Goal: Task Accomplishment & Management: Complete application form

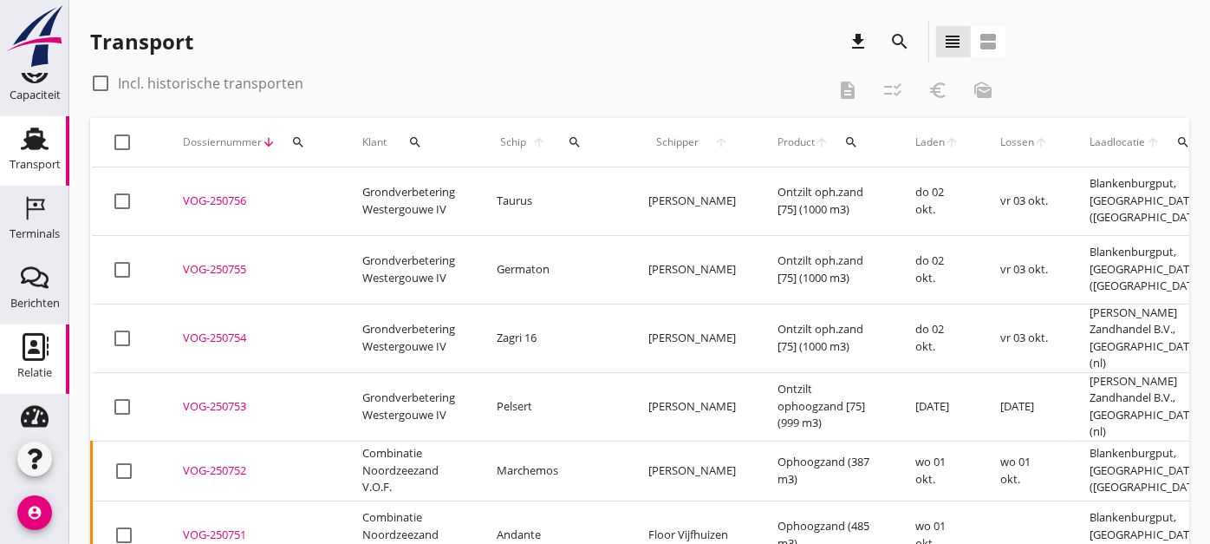
scroll to position [166, 0]
click at [32, 349] on icon "Relatie" at bounding box center [35, 346] width 28 height 28
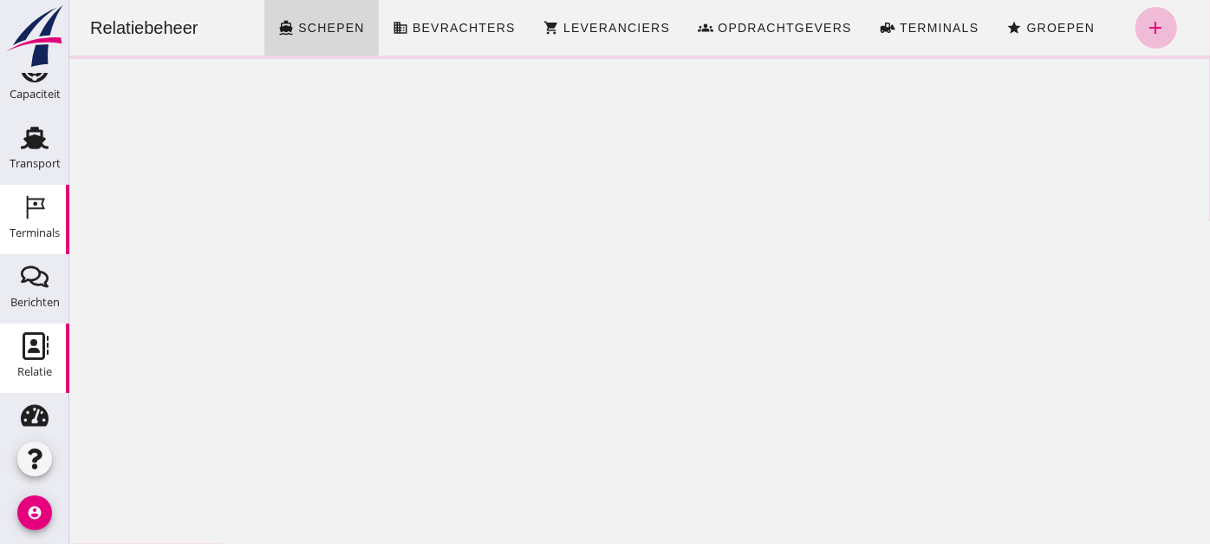
click at [43, 215] on div "Terminals" at bounding box center [35, 207] width 42 height 28
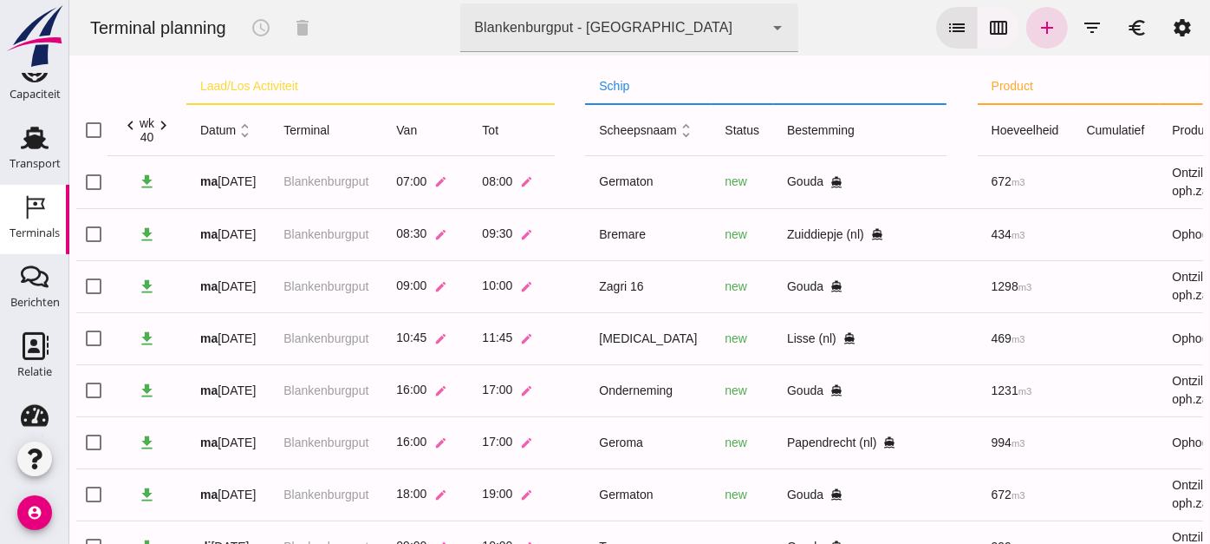
click at [991, 19] on icon "calendar_view_week" at bounding box center [997, 27] width 21 height 21
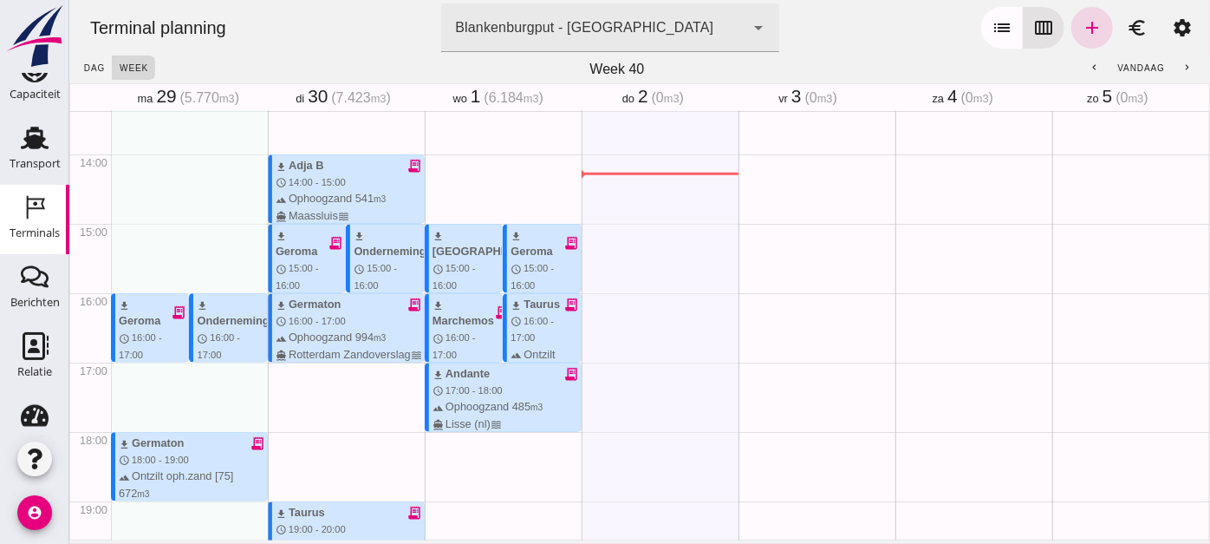
scroll to position [921, 0]
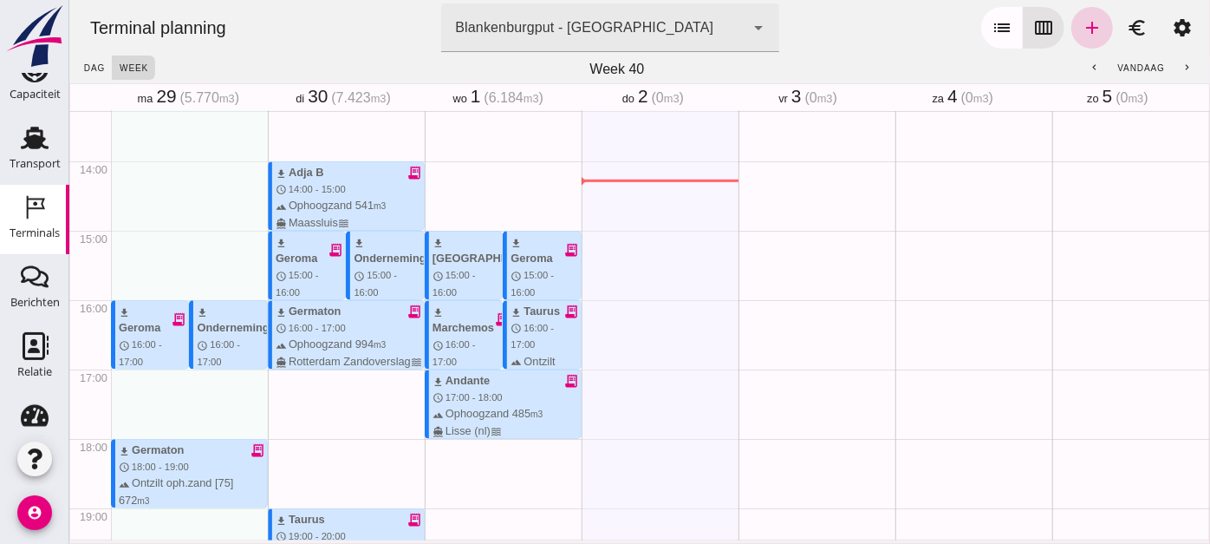
click at [1081, 27] on icon "add" at bounding box center [1091, 27] width 21 height 21
type input "Combinatie Noordzeezand V.O.F."
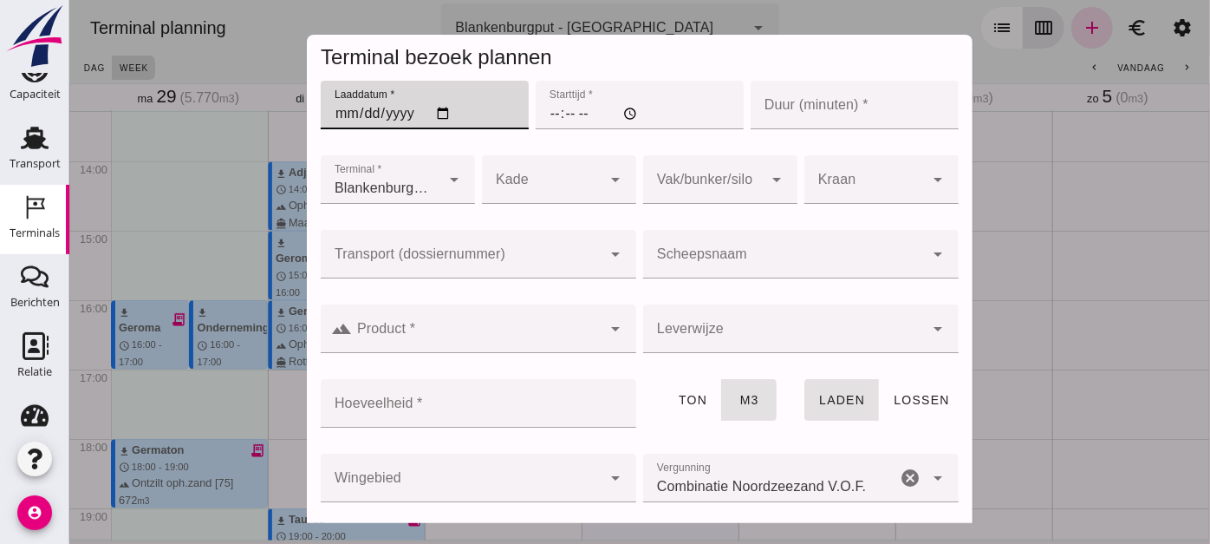
click at [432, 111] on input "Laaddatum *" at bounding box center [424, 105] width 208 height 49
type input "[DATE]"
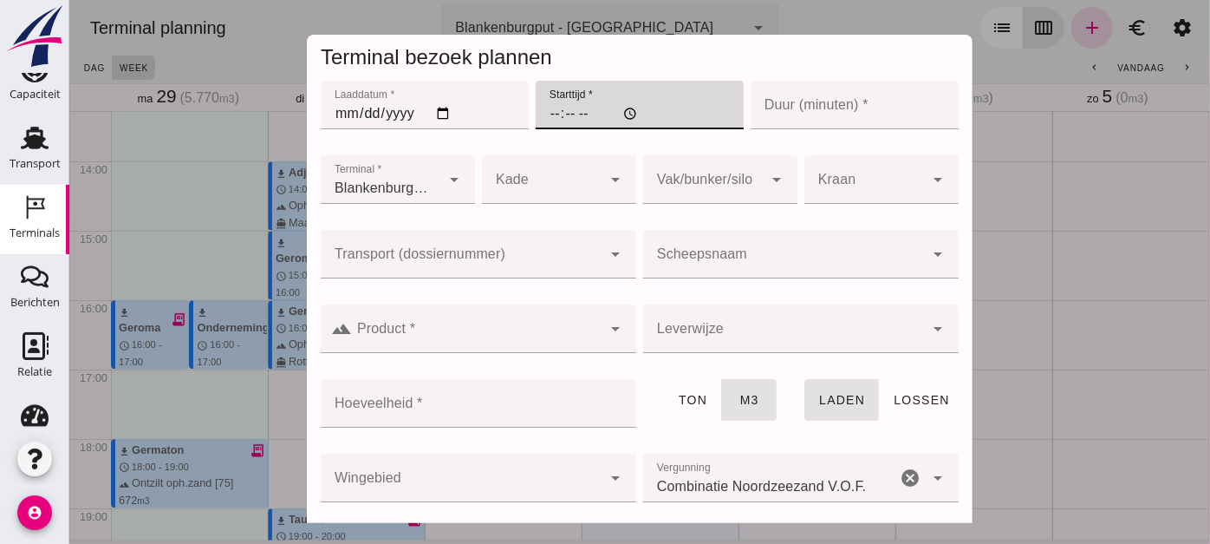
click at [535, 115] on input "Starttijd *" at bounding box center [639, 105] width 208 height 49
type input "20:00"
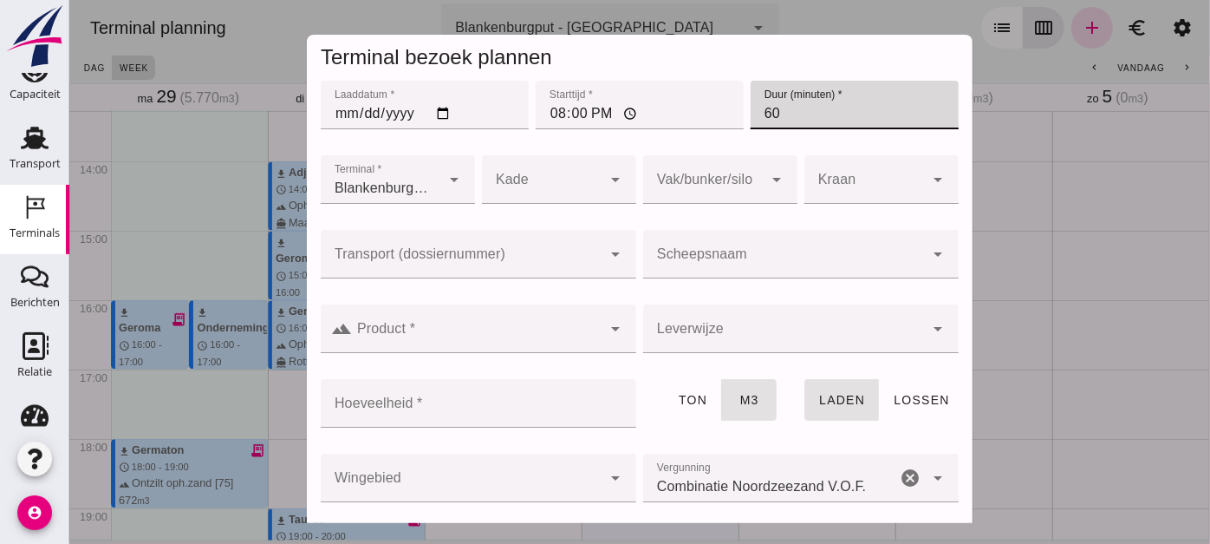
type input "60"
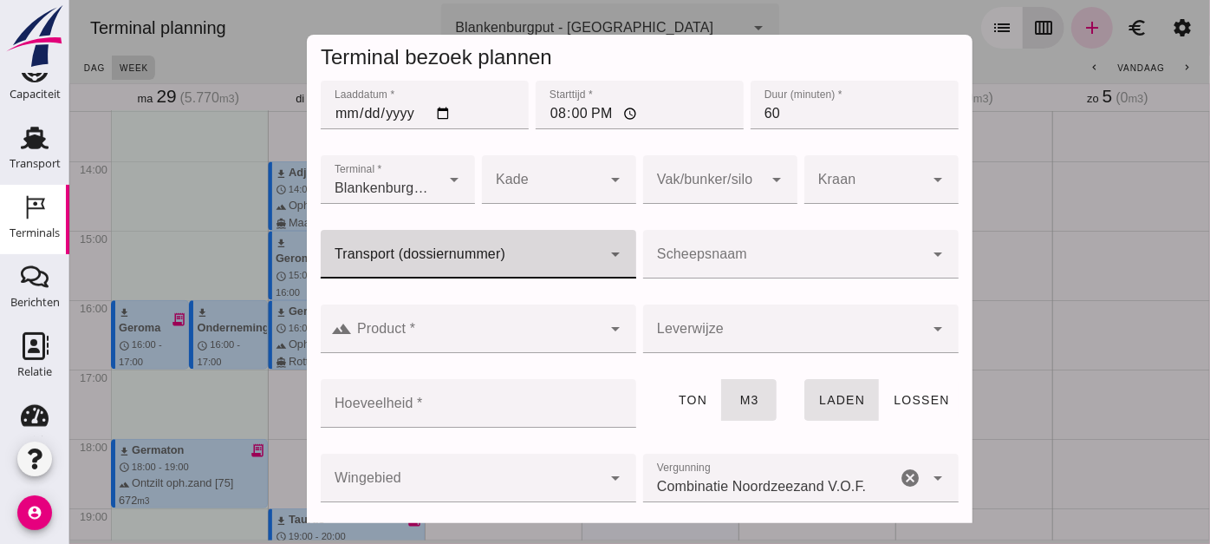
click at [473, 233] on div at bounding box center [460, 254] width 281 height 49
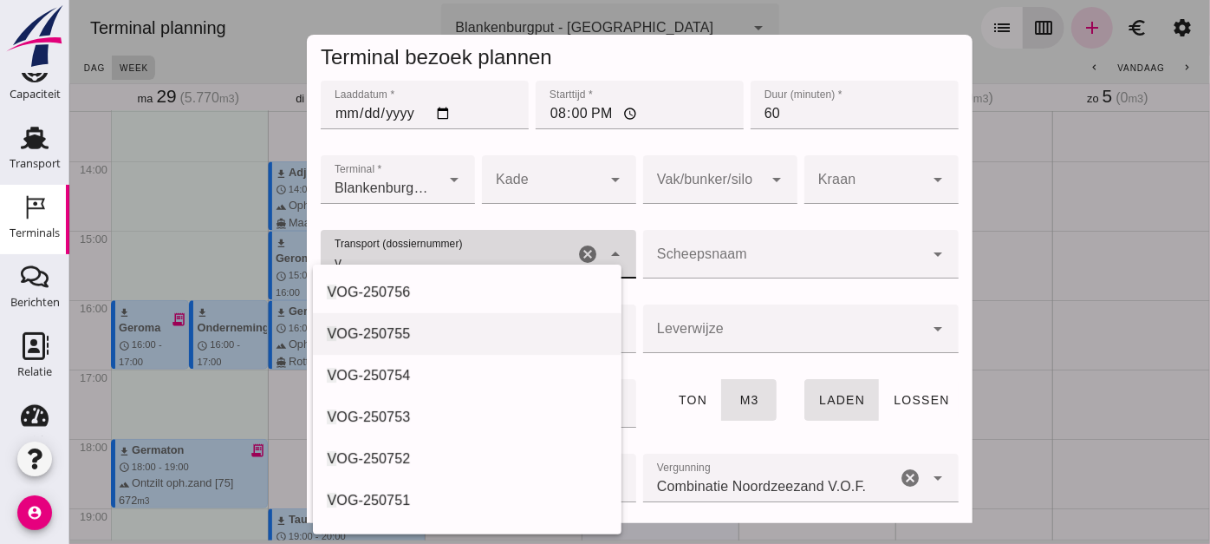
click at [443, 334] on div "V OG-250755" at bounding box center [466, 333] width 280 height 21
type input "VOG-250755"
type input "franco_on_shore"
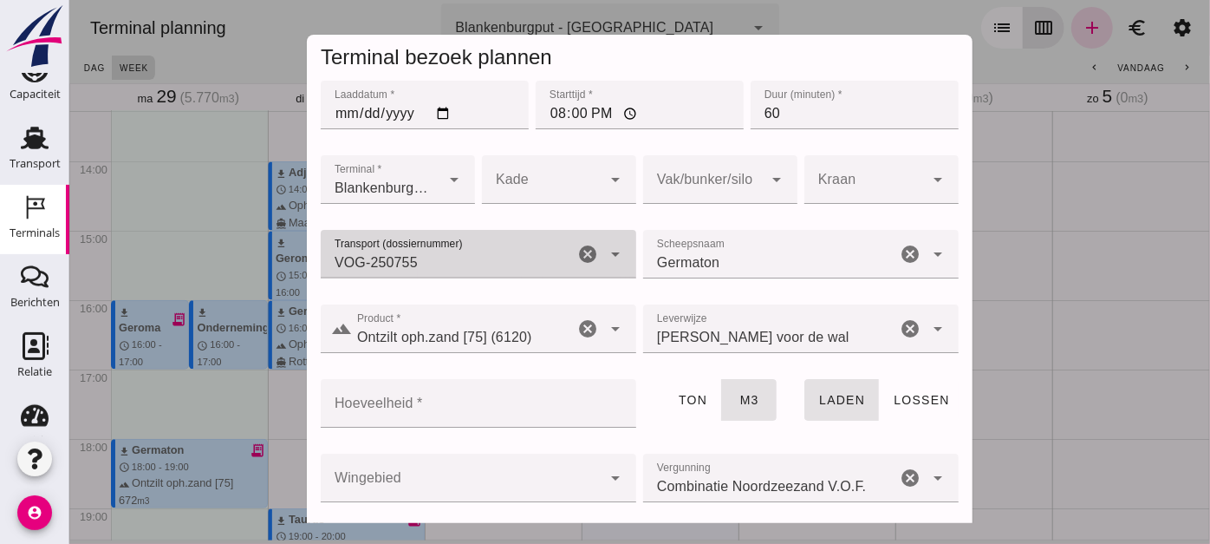
type input "VOG-250755"
click at [697, 184] on div at bounding box center [702, 179] width 120 height 49
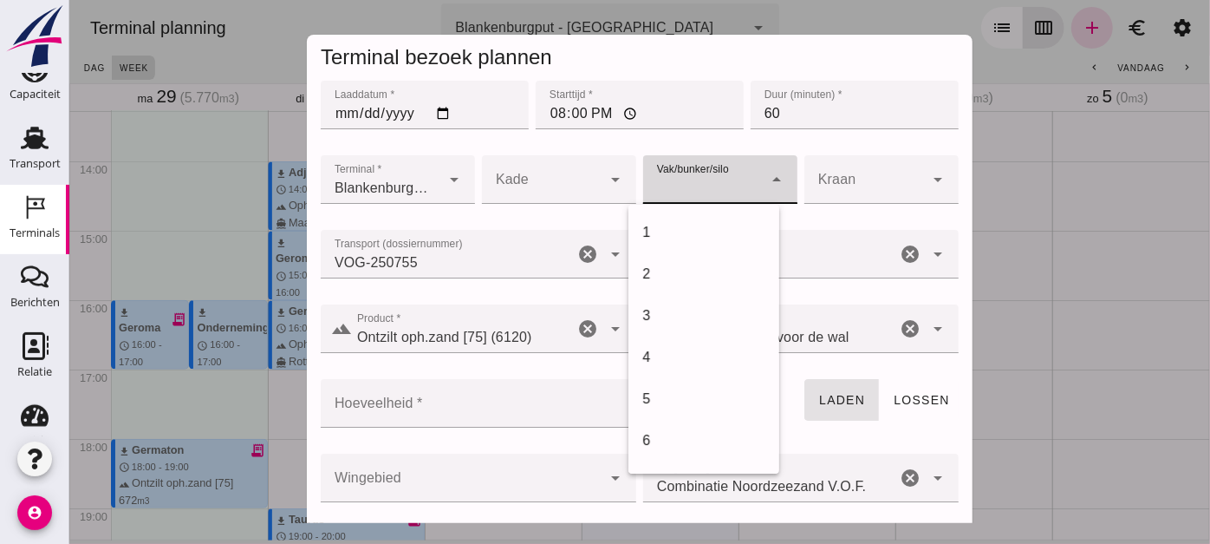
scroll to position [707, 0]
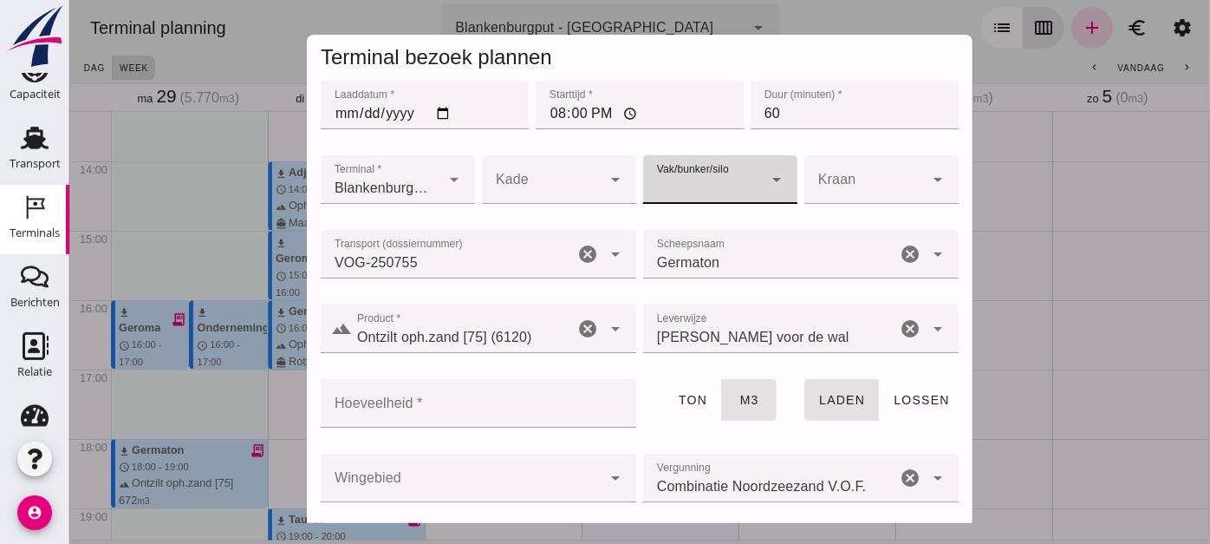
click at [696, 188] on div at bounding box center [702, 179] width 120 height 49
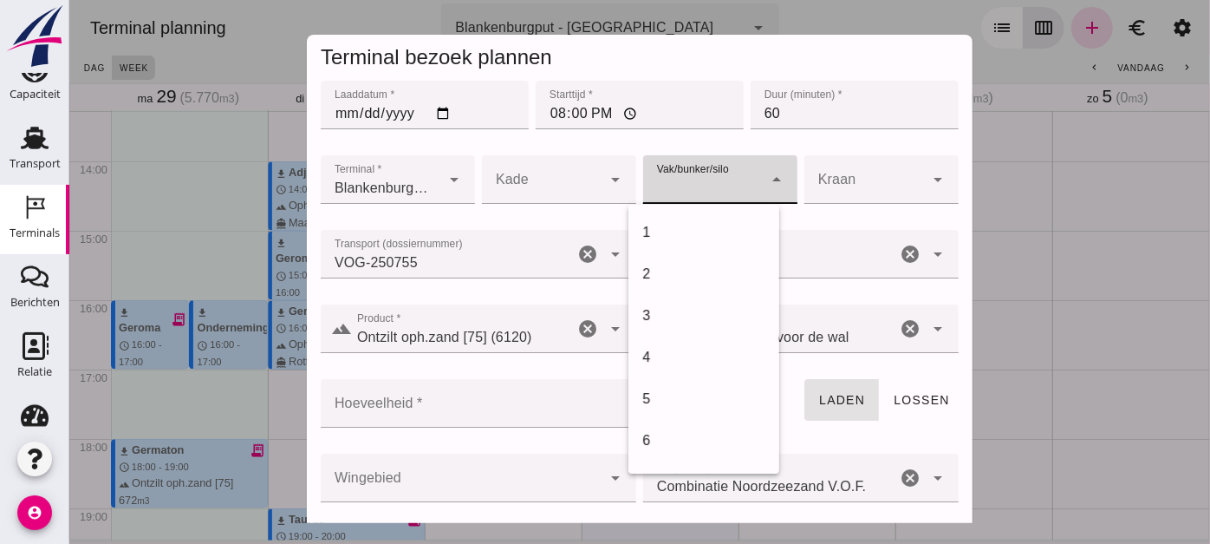
click at [696, 188] on div at bounding box center [702, 179] width 120 height 49
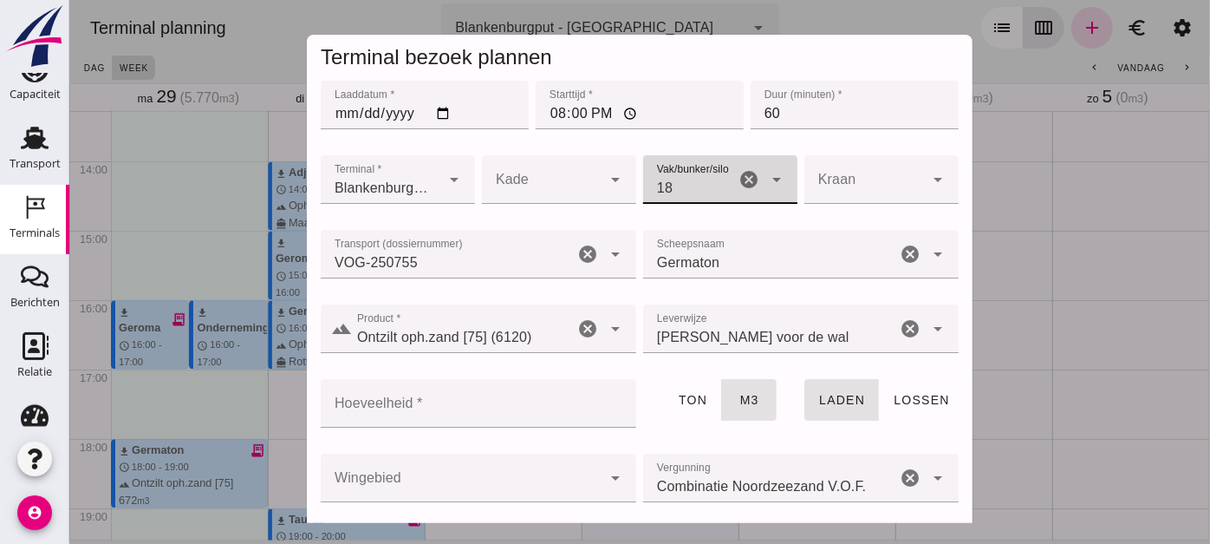
type input "366"
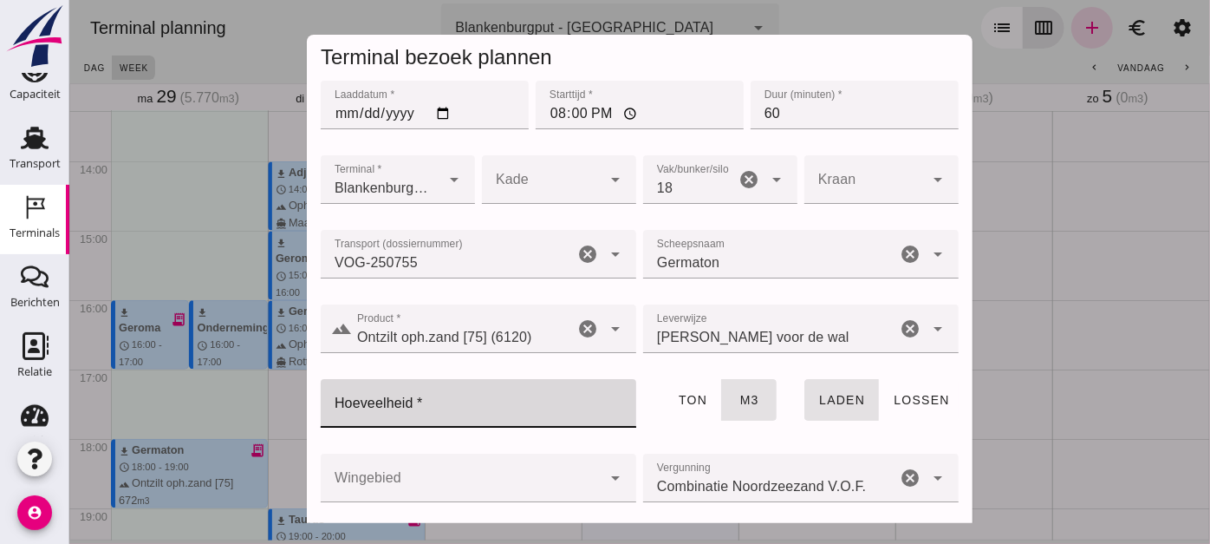
click at [506, 393] on input "Hoeveelheid *" at bounding box center [472, 403] width 305 height 49
type input "7"
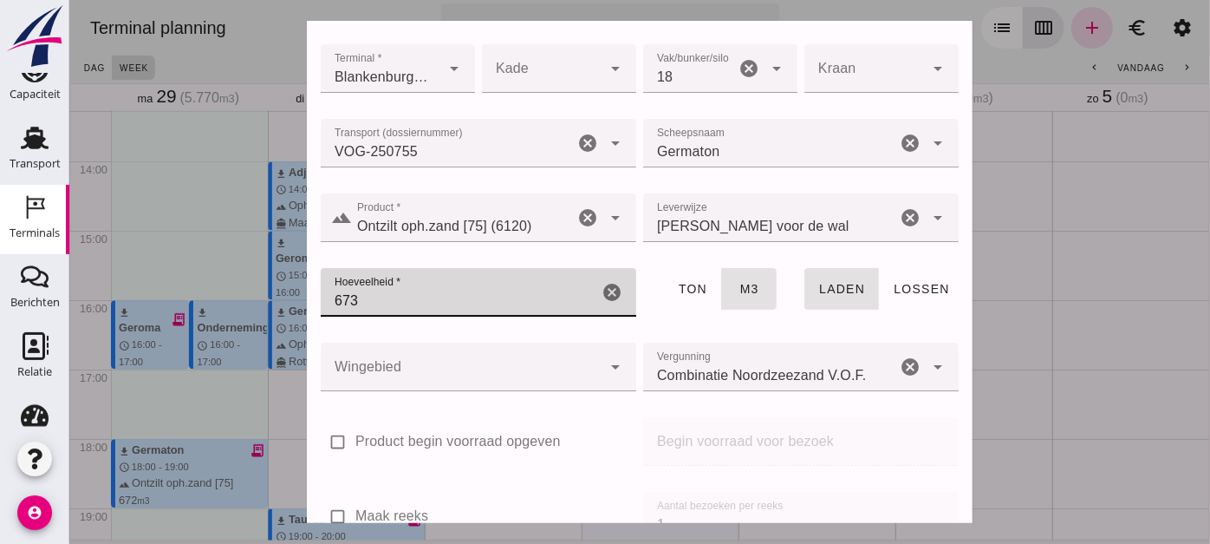
scroll to position [121, 0]
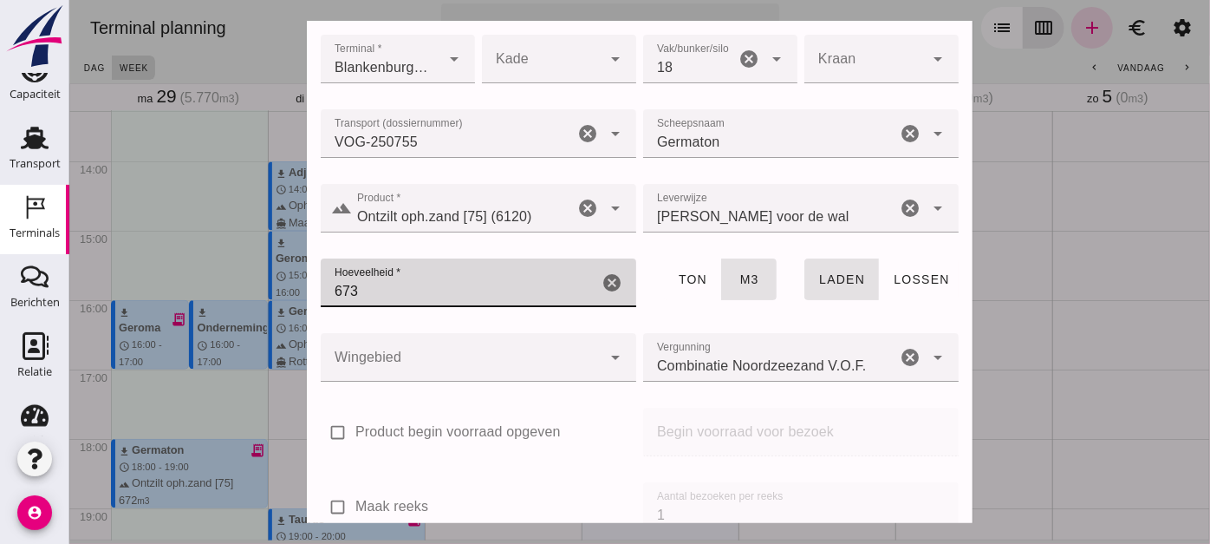
type input "673"
click at [507, 364] on div at bounding box center [460, 357] width 281 height 49
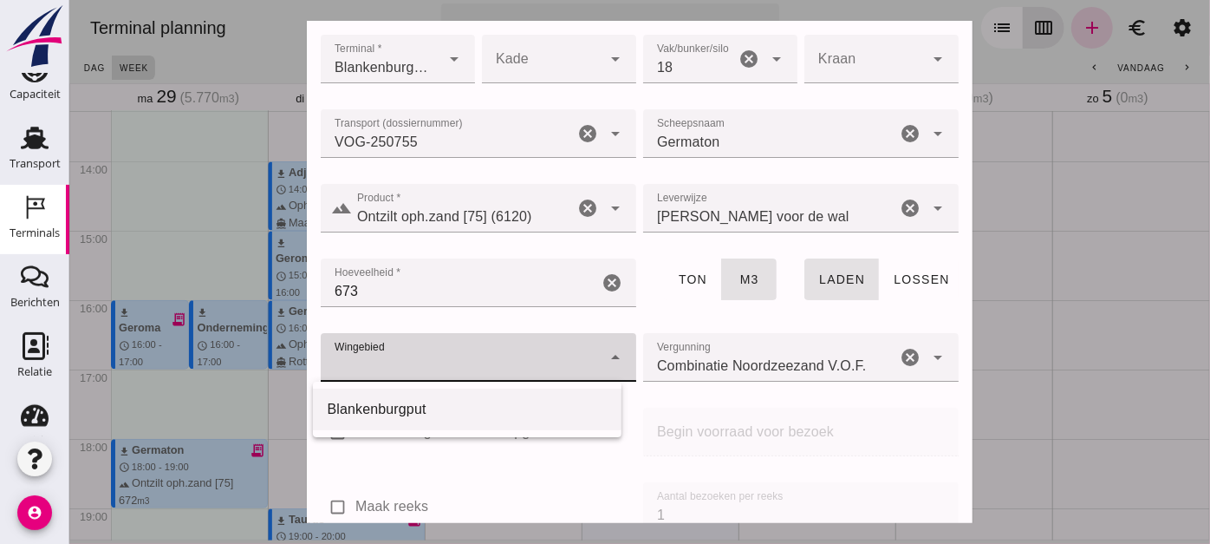
click at [478, 423] on div "Blankenburgput" at bounding box center [466, 409] width 308 height 42
type input "333"
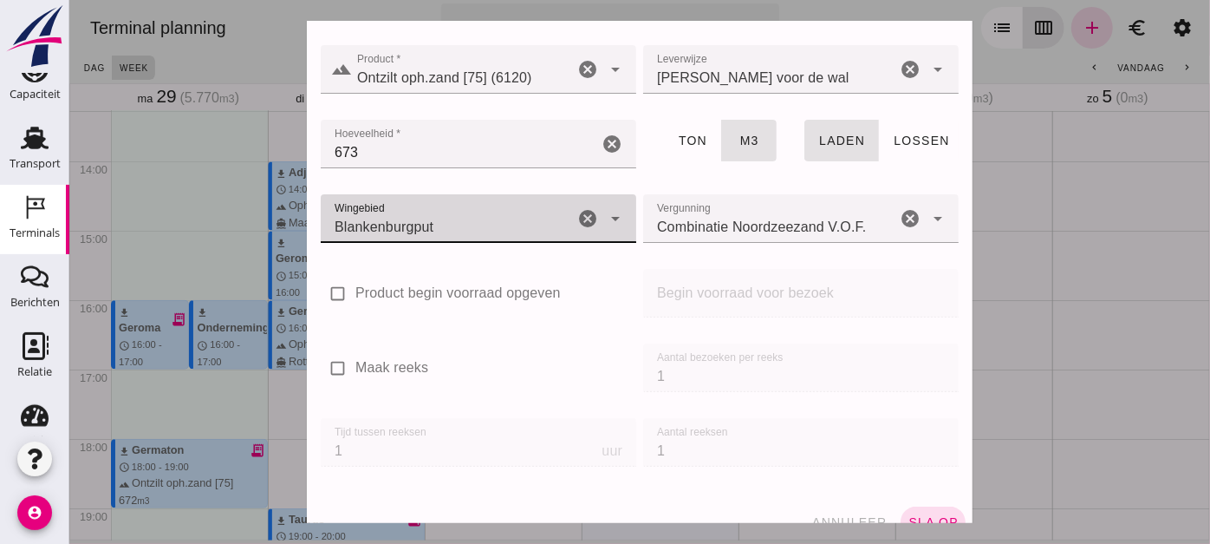
scroll to position [295, 0]
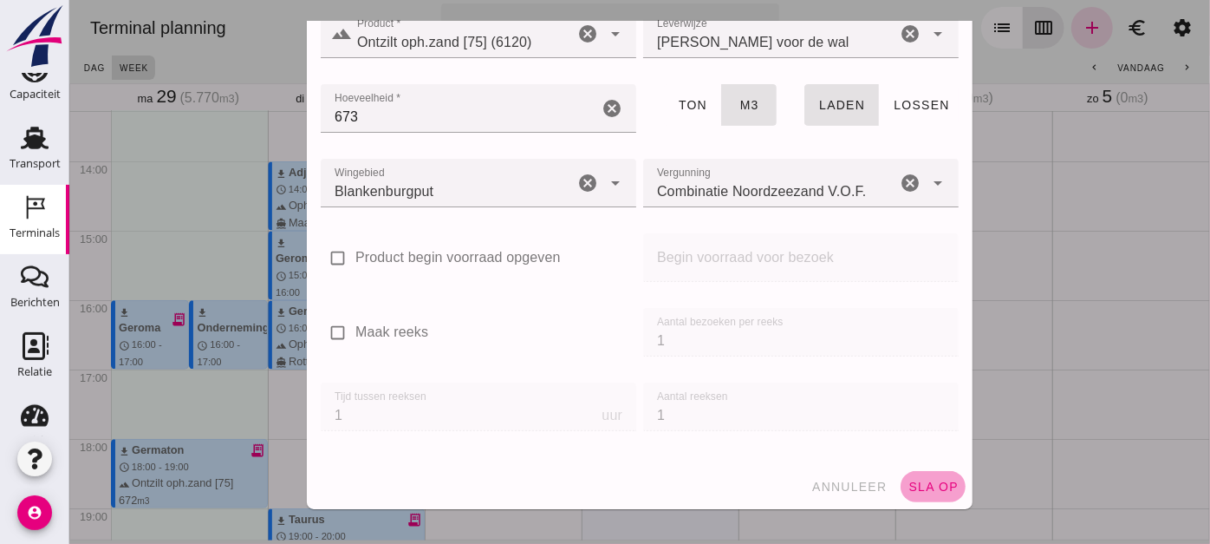
click at [913, 476] on button "sla op" at bounding box center [932, 486] width 65 height 31
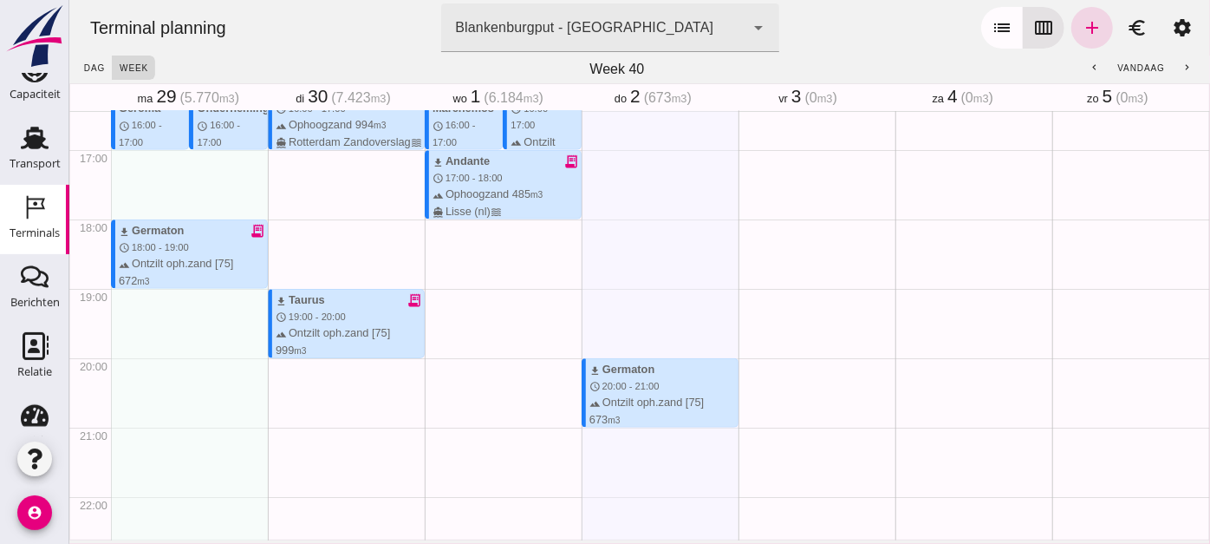
scroll to position [1131, 0]
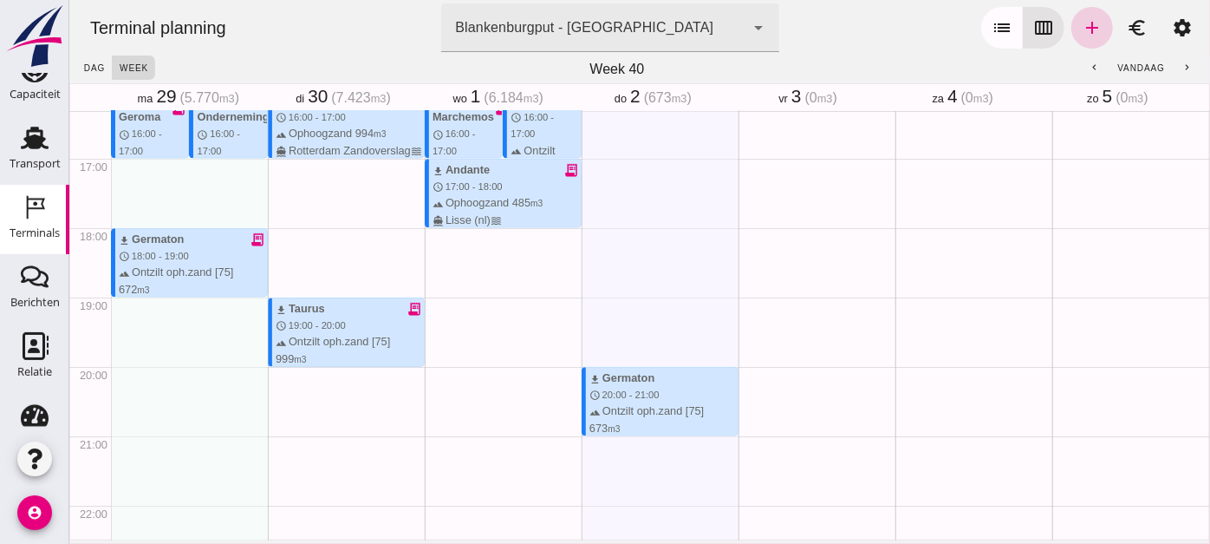
click at [1086, 29] on icon "add" at bounding box center [1091, 27] width 21 height 21
type input "Combinatie Noordzeezand V.O.F."
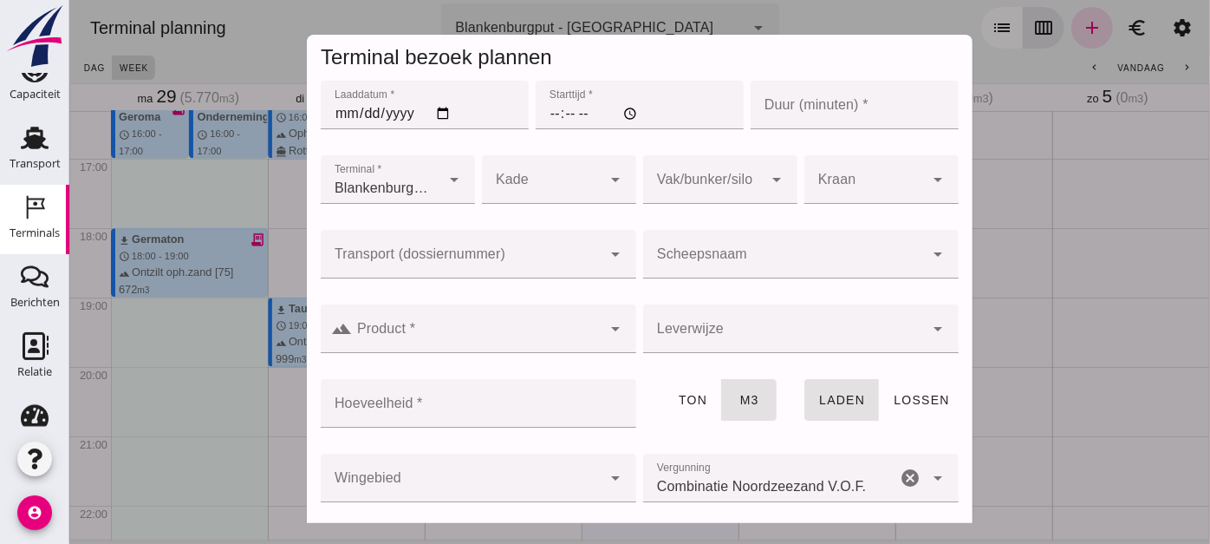
click at [446, 253] on input "Transport (dossiernummer)" at bounding box center [460, 262] width 281 height 21
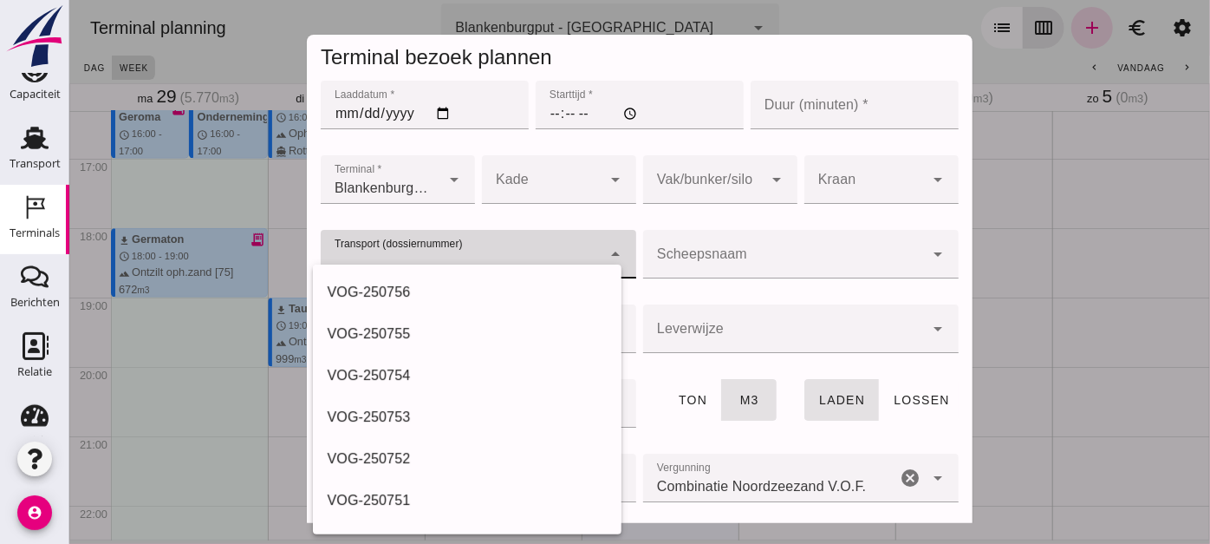
click at [437, 120] on input "Laaddatum *" at bounding box center [424, 105] width 208 height 49
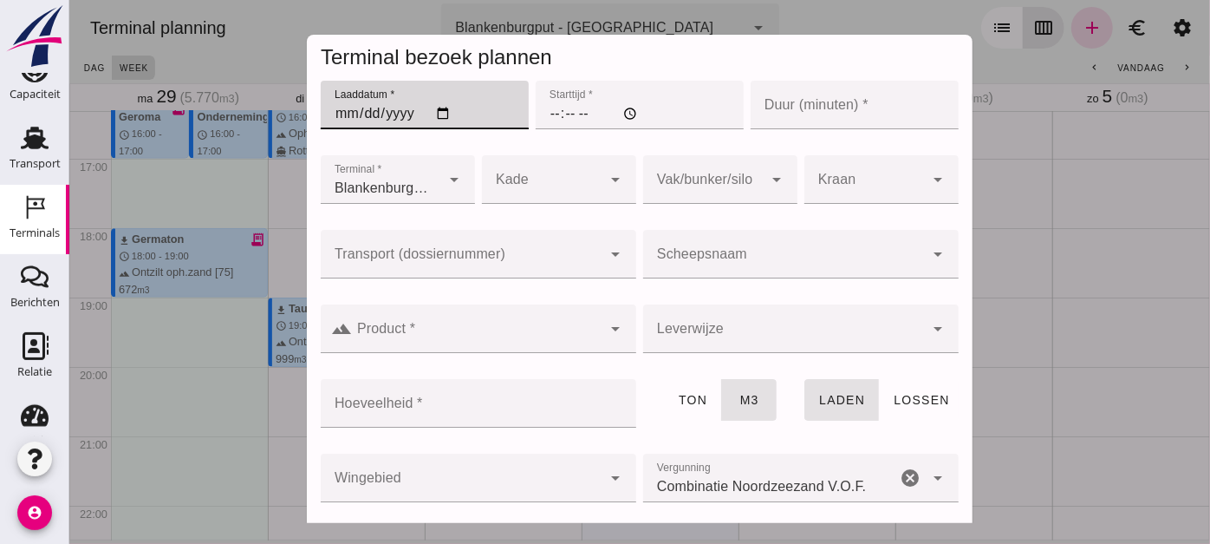
type input "[DATE]"
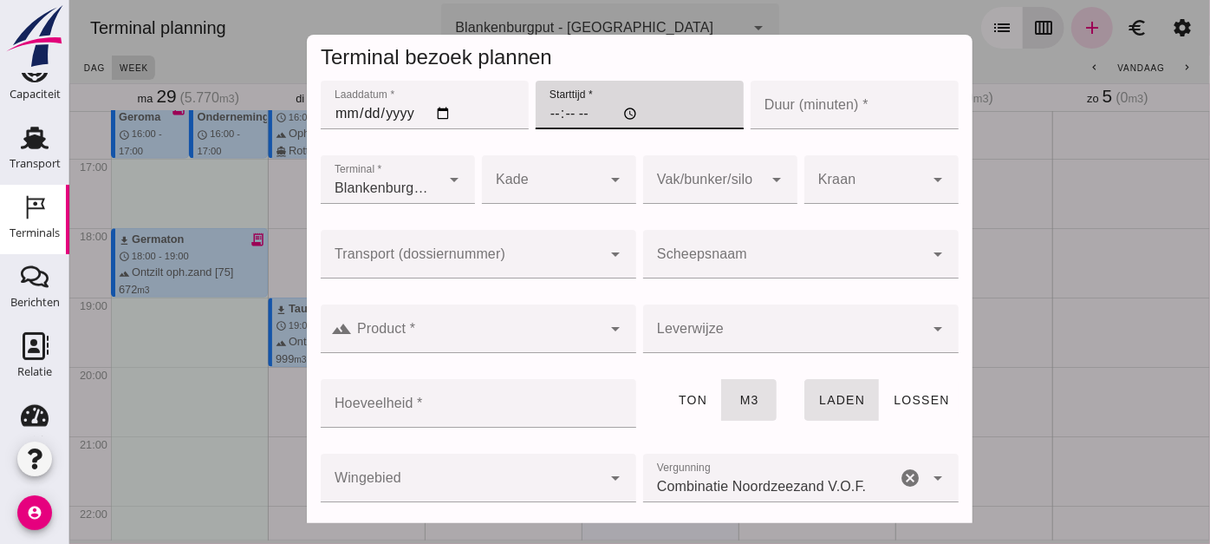
click at [541, 113] on input "Starttijd *" at bounding box center [639, 105] width 208 height 49
type input "21:00"
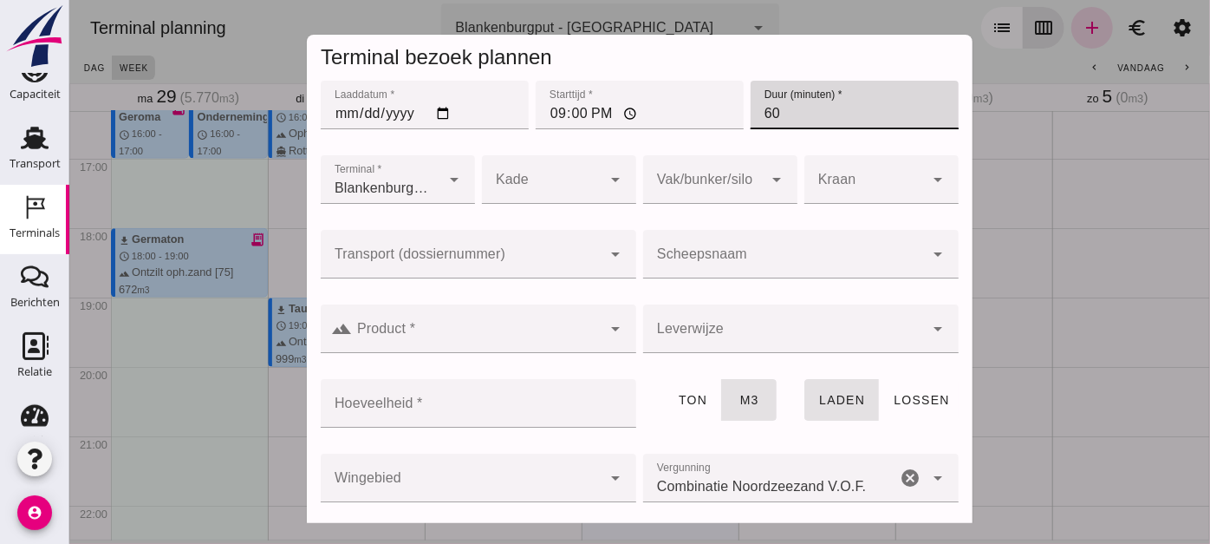
type input "60"
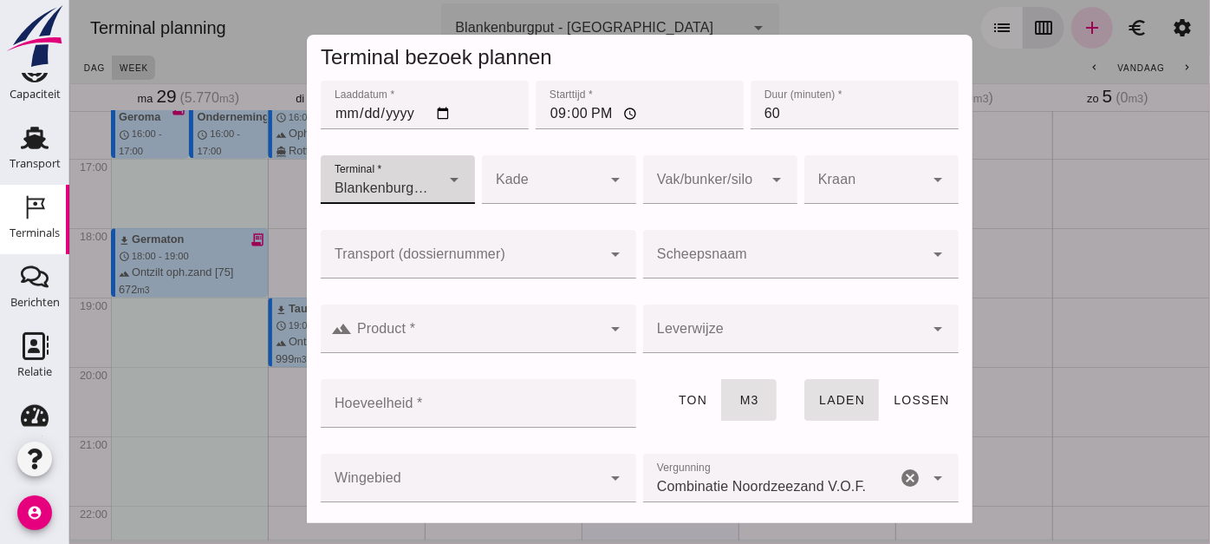
click at [464, 255] on input "Transport (dossiernummer)" at bounding box center [460, 262] width 281 height 21
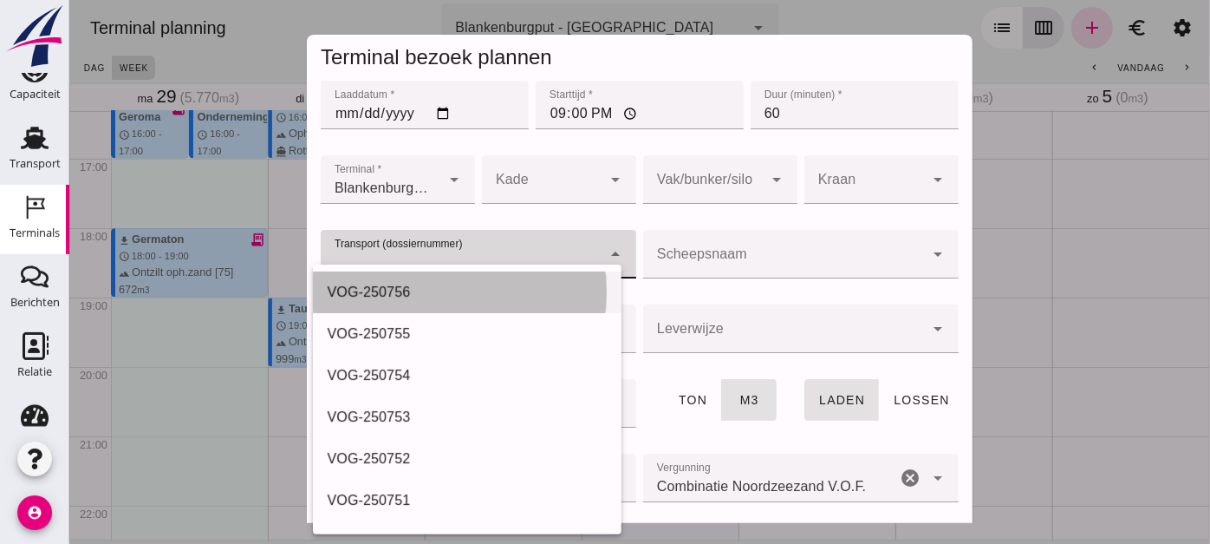
click at [454, 293] on div "VOG-250756" at bounding box center [466, 292] width 280 height 21
type input "VOG-250756"
type input "franco_on_shore"
type input "999"
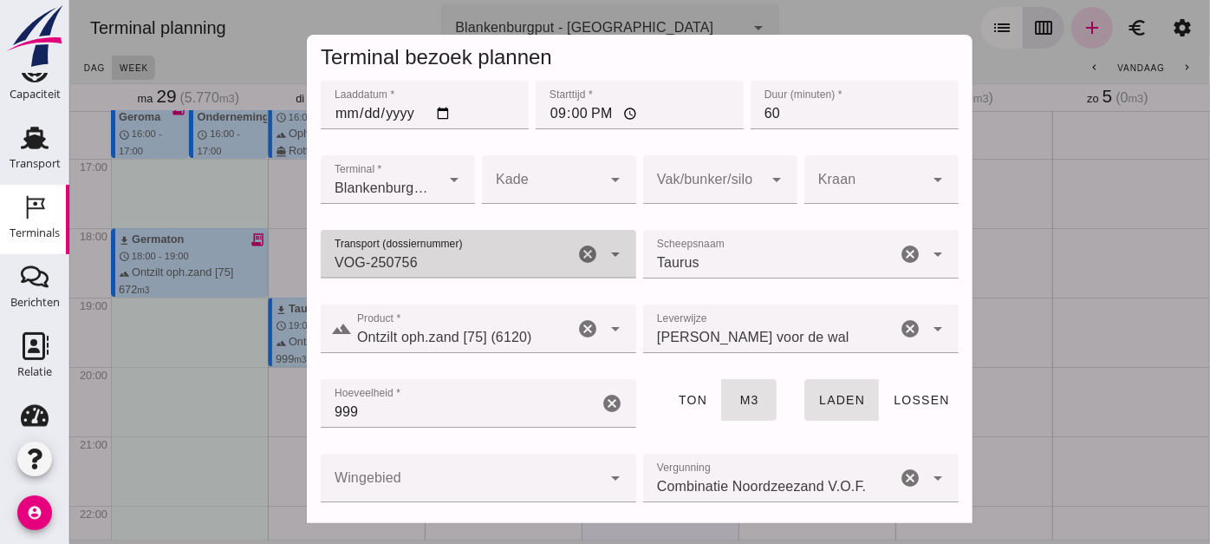
click at [672, 178] on div at bounding box center [702, 179] width 120 height 49
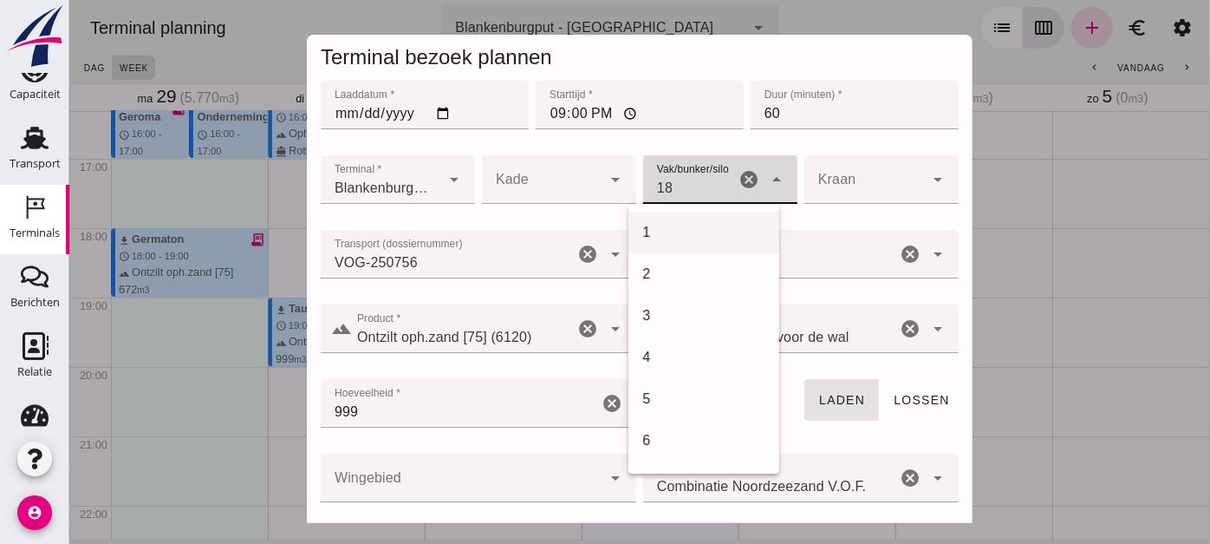
scroll to position [707, 0]
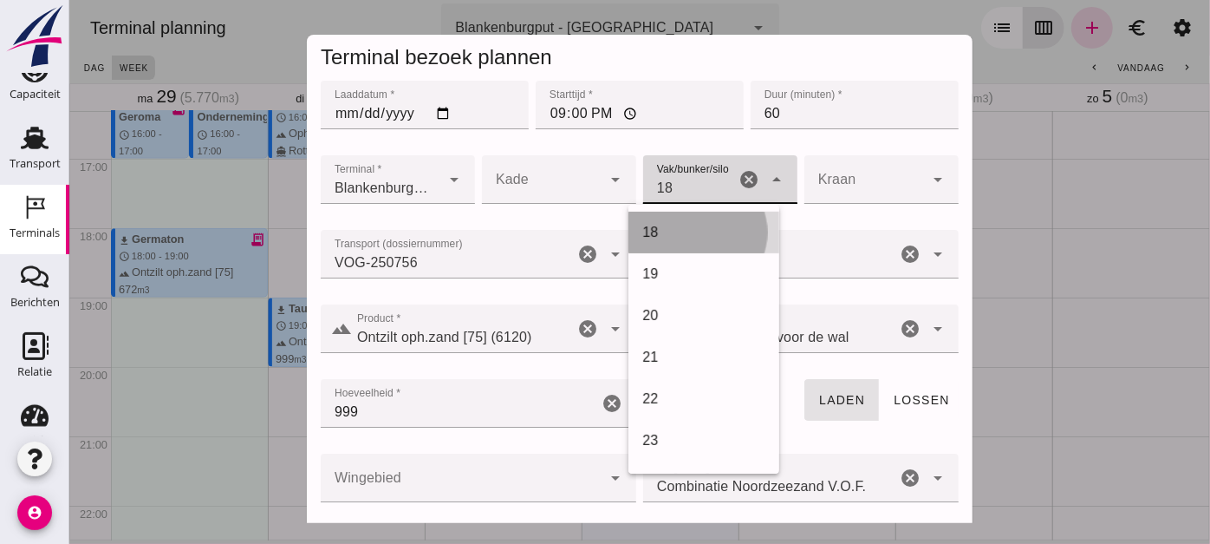
click at [688, 240] on div "18" at bounding box center [703, 232] width 123 height 21
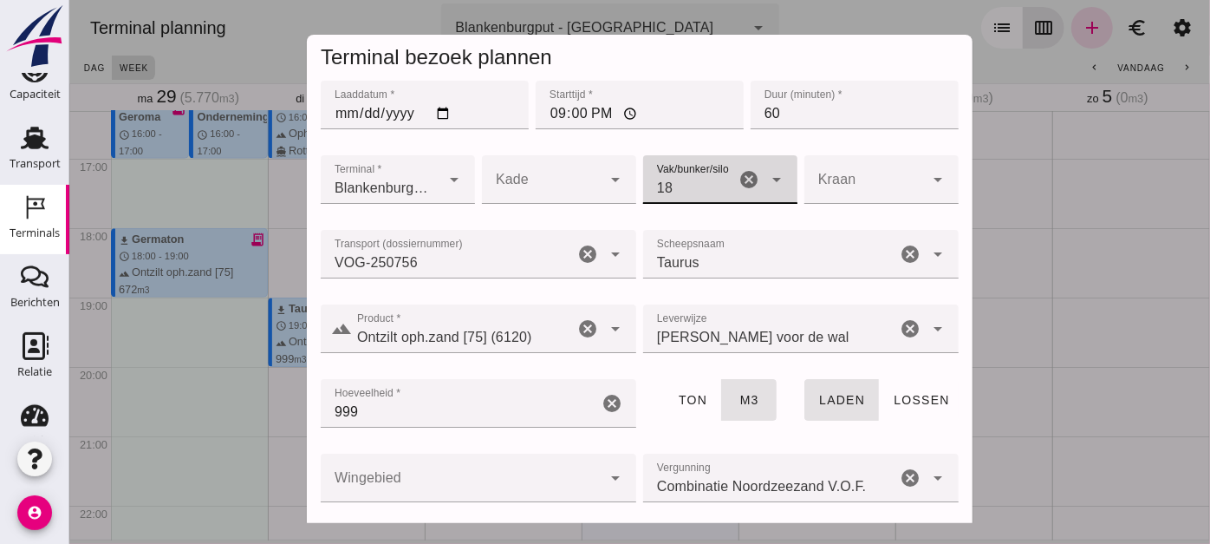
type input "366"
click at [512, 453] on div at bounding box center [460, 477] width 281 height 49
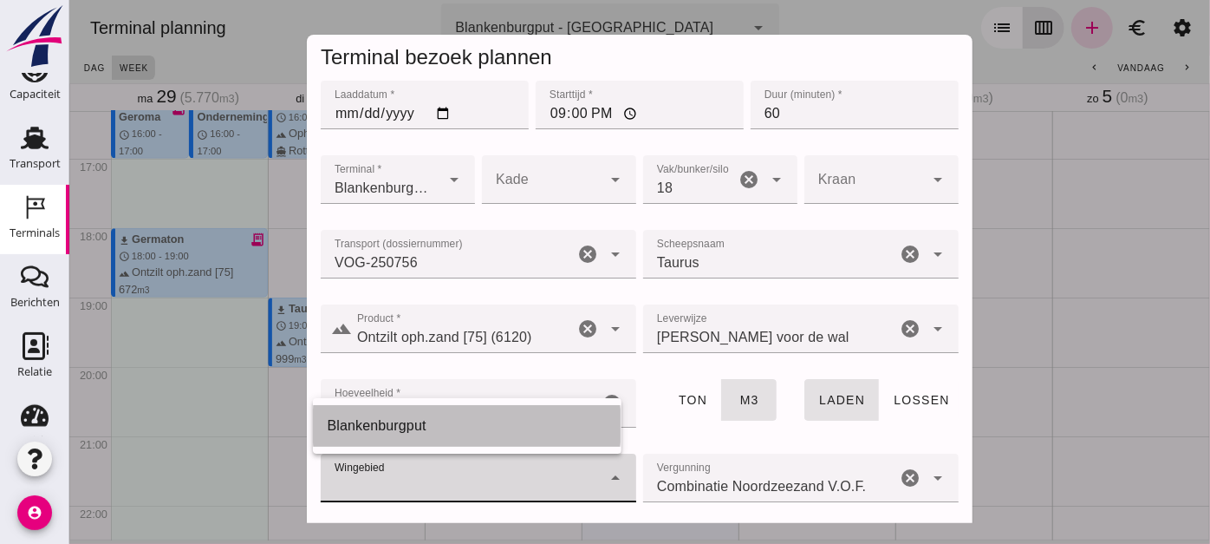
click at [512, 420] on div "Blankenburgput" at bounding box center [466, 425] width 280 height 21
type input "333"
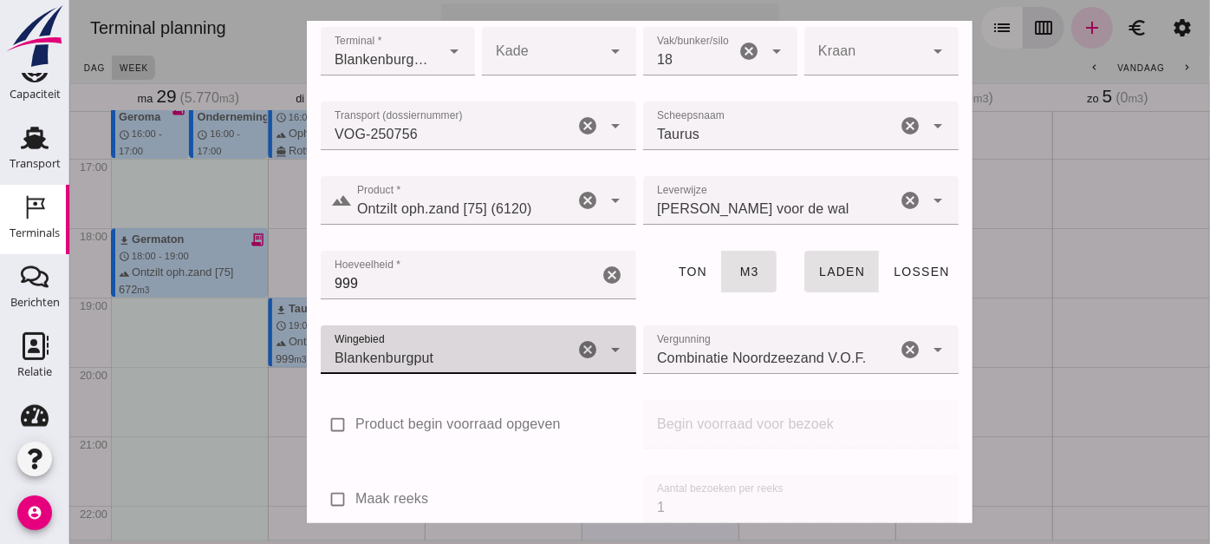
scroll to position [295, 0]
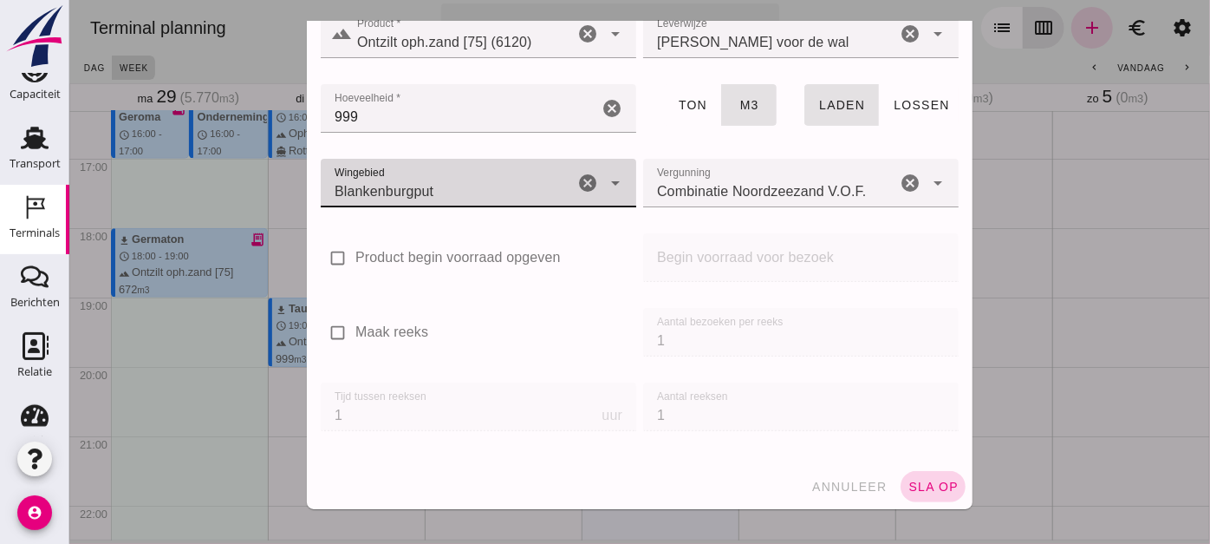
click at [907, 492] on span "sla op" at bounding box center [932, 486] width 51 height 14
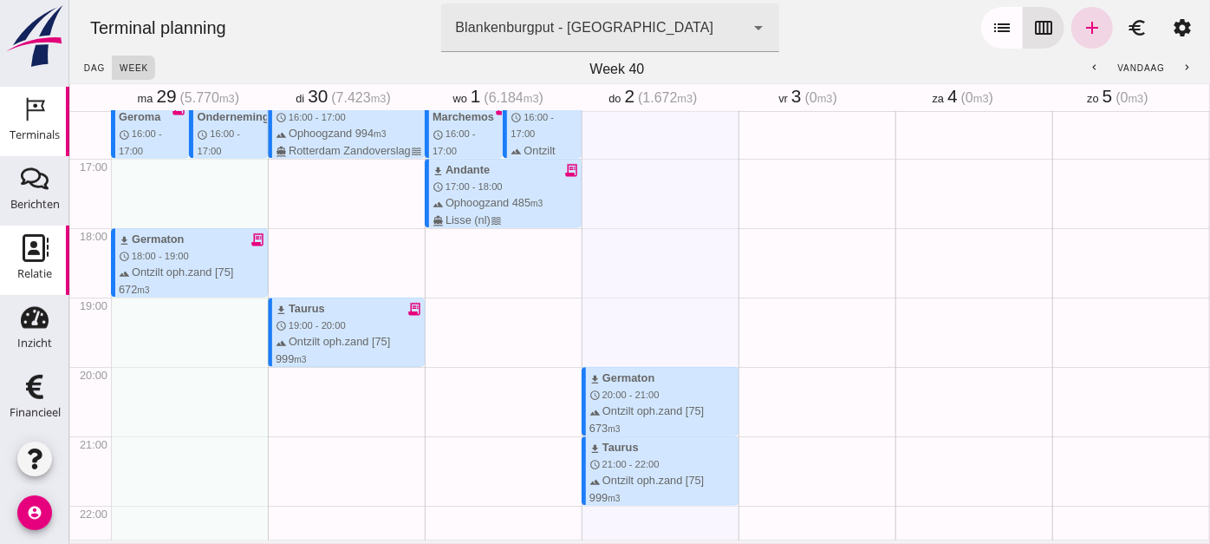
scroll to position [191, 0]
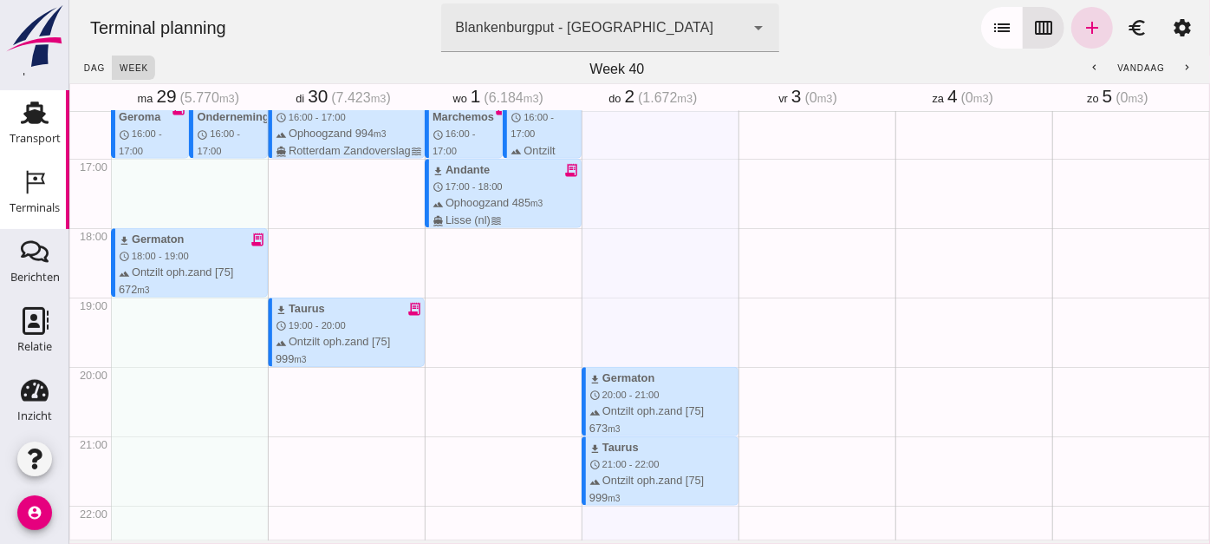
click at [26, 117] on use at bounding box center [35, 112] width 28 height 23
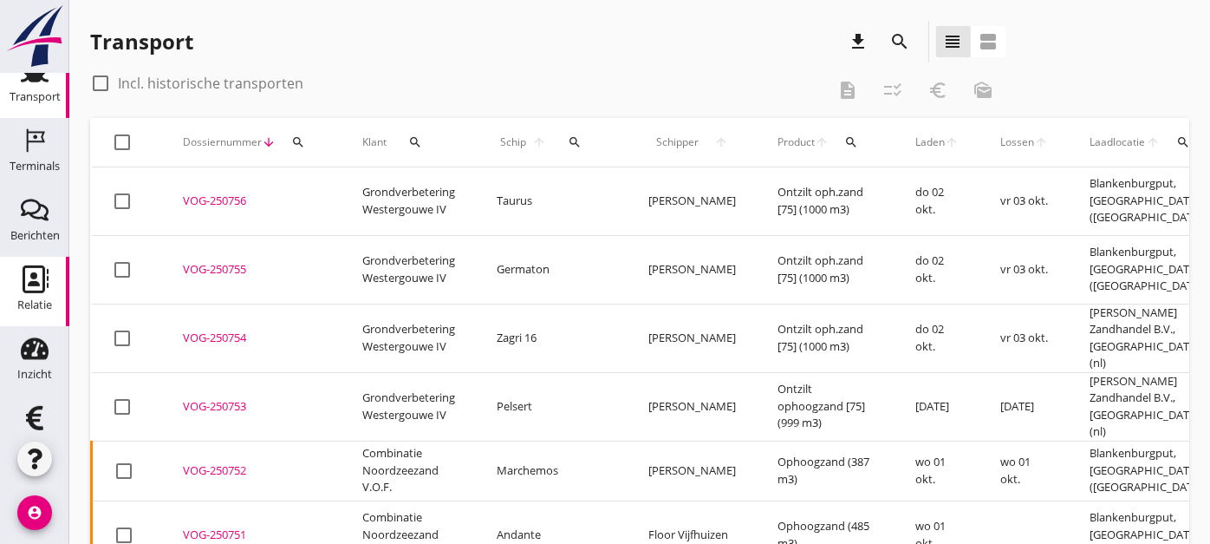
scroll to position [230, 0]
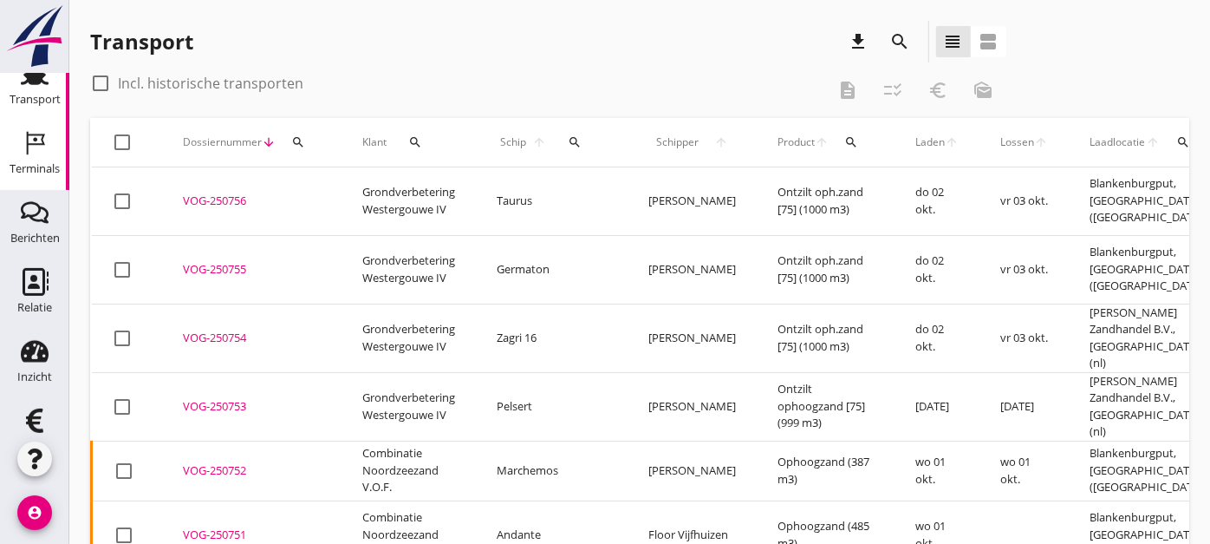
click at [29, 153] on icon "Terminals" at bounding box center [35, 143] width 28 height 28
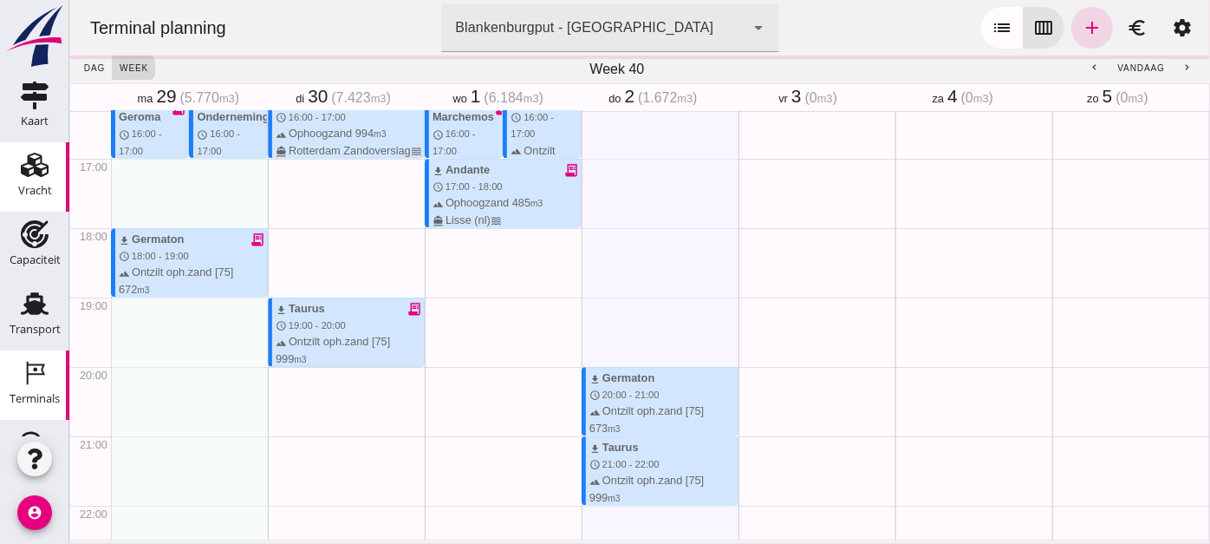
click at [27, 177] on icon "Vracht" at bounding box center [35, 165] width 28 height 28
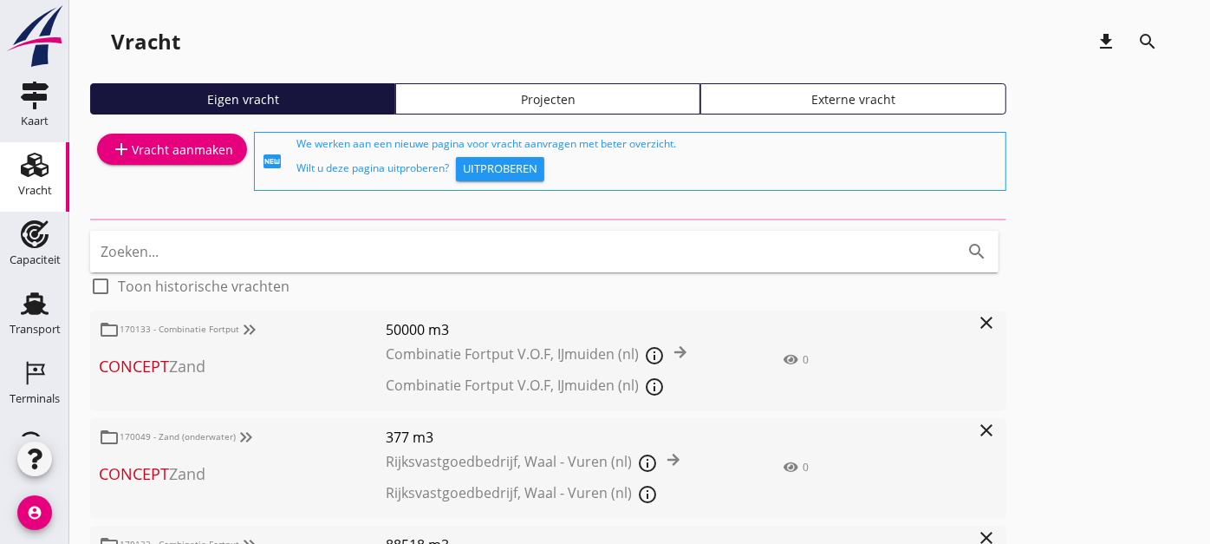
click at [507, 100] on div "Projecten" at bounding box center [548, 99] width 290 height 18
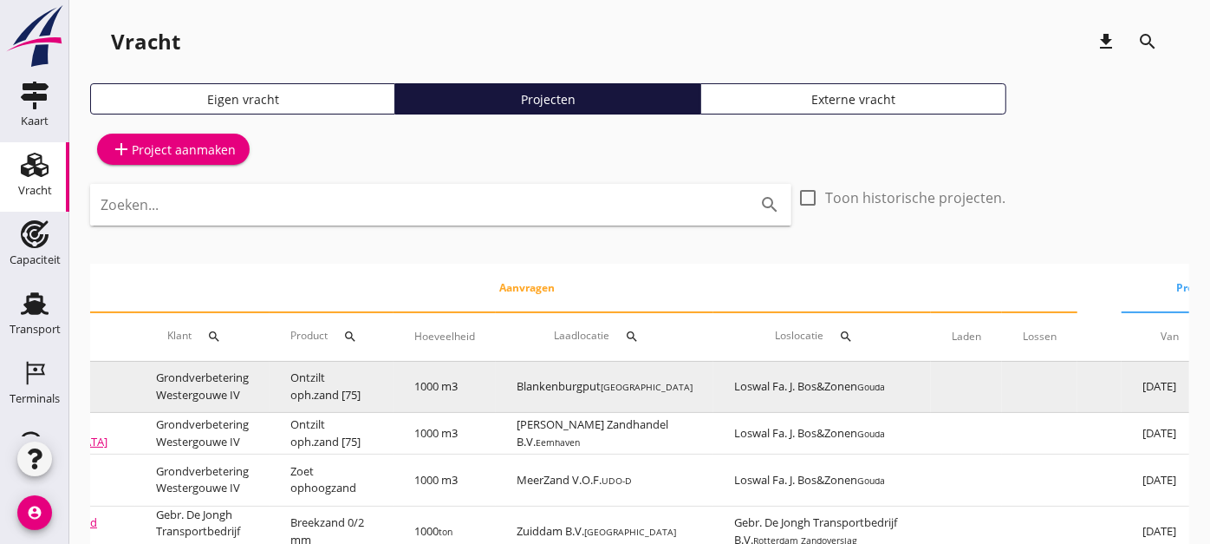
scroll to position [0, 364]
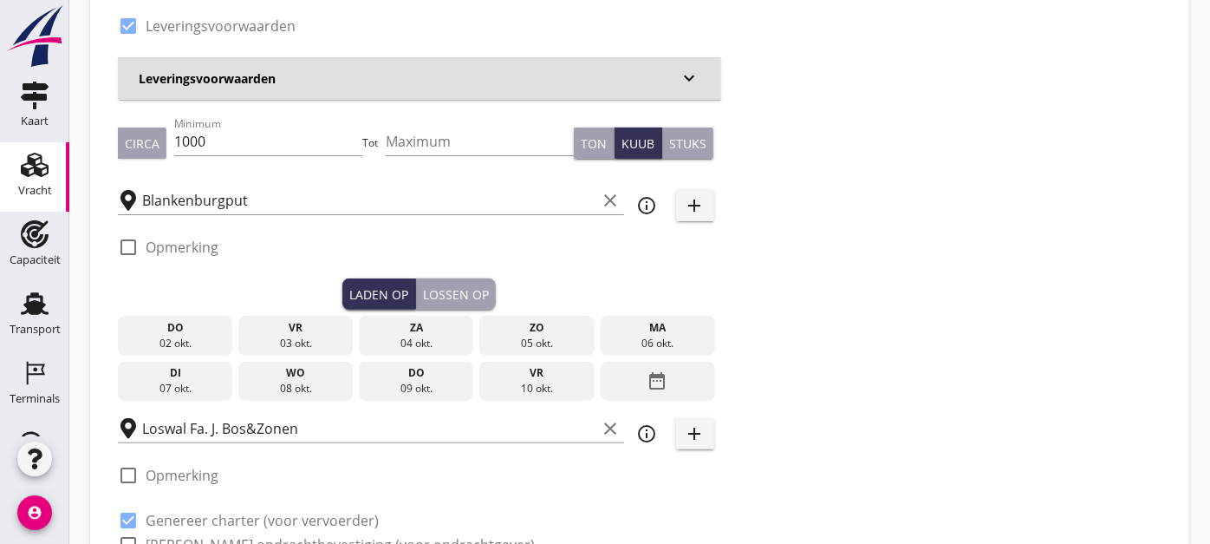
scroll to position [260, 0]
click at [336, 336] on div "03 okt." at bounding box center [296, 343] width 107 height 16
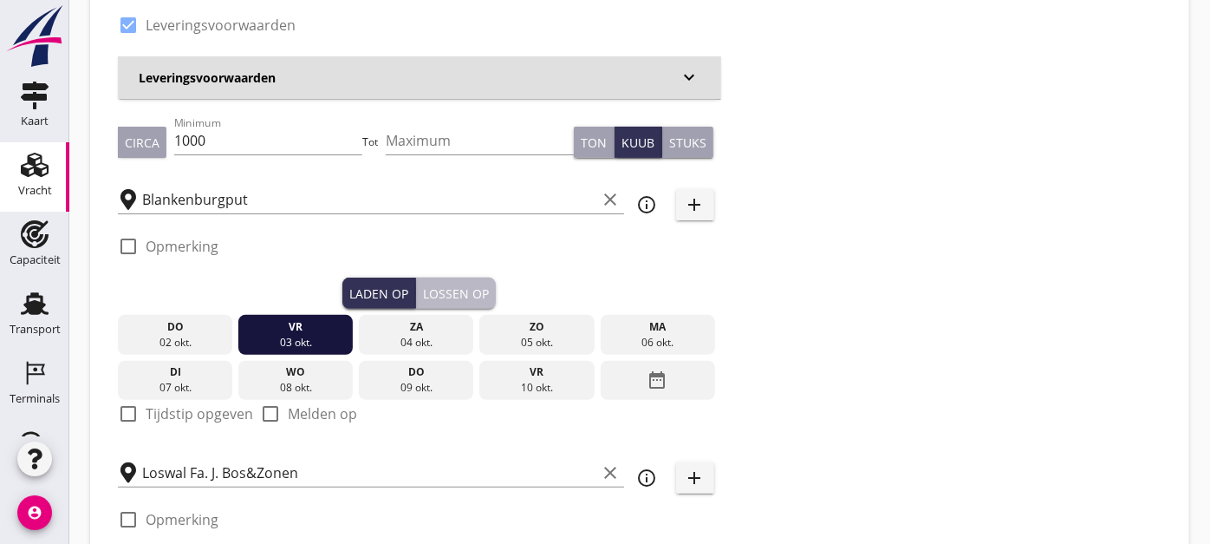
click at [451, 294] on div "Lossen op" at bounding box center [456, 293] width 66 height 18
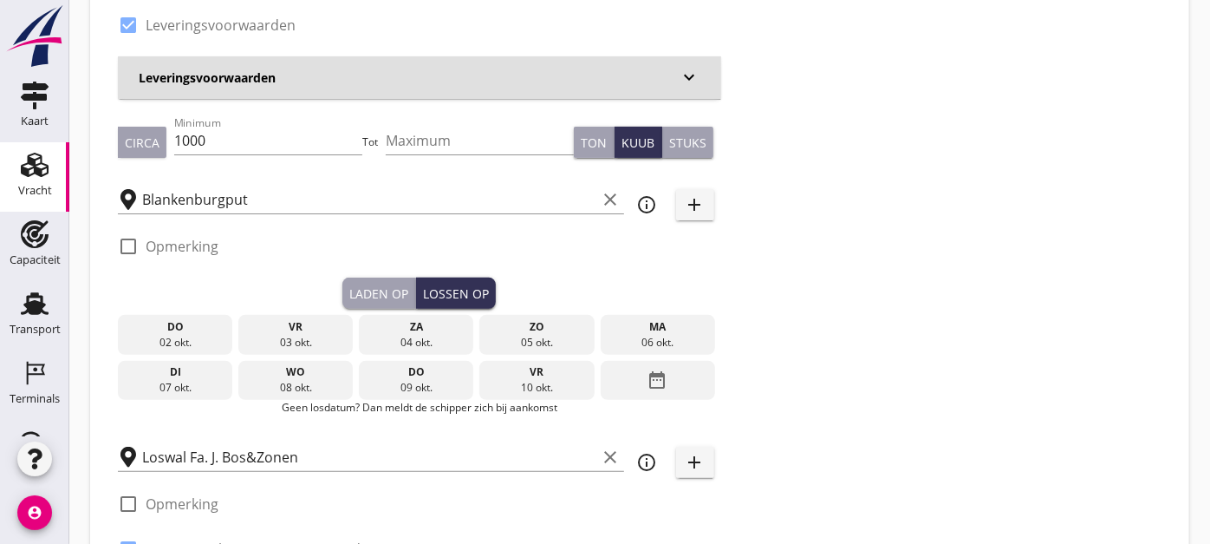
click at [648, 327] on div "ma" at bounding box center [657, 327] width 107 height 16
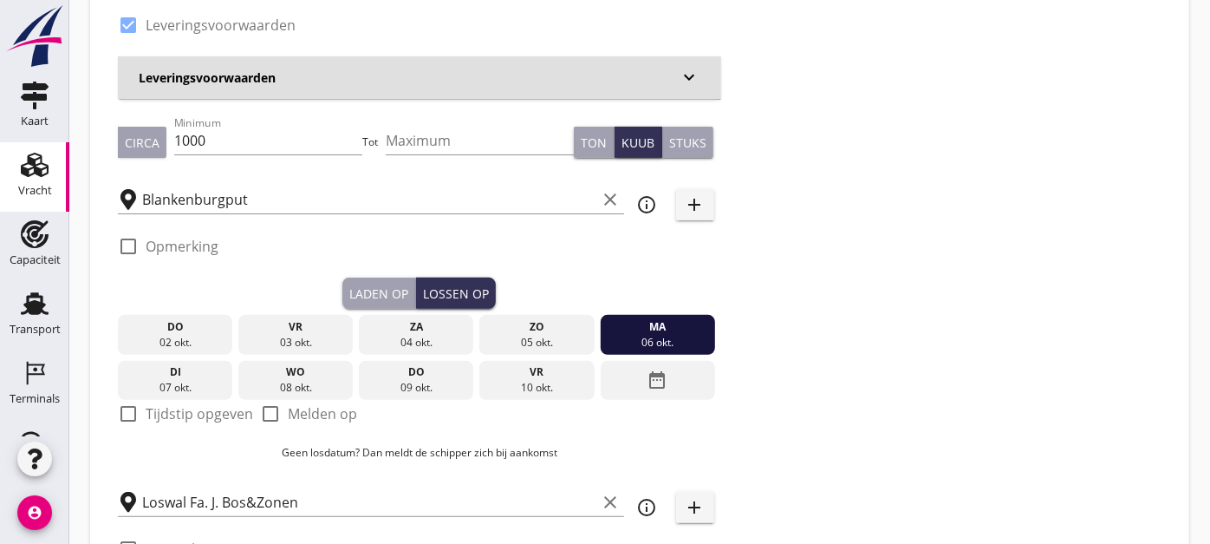
click at [388, 288] on div "Laden op" at bounding box center [378, 293] width 59 height 18
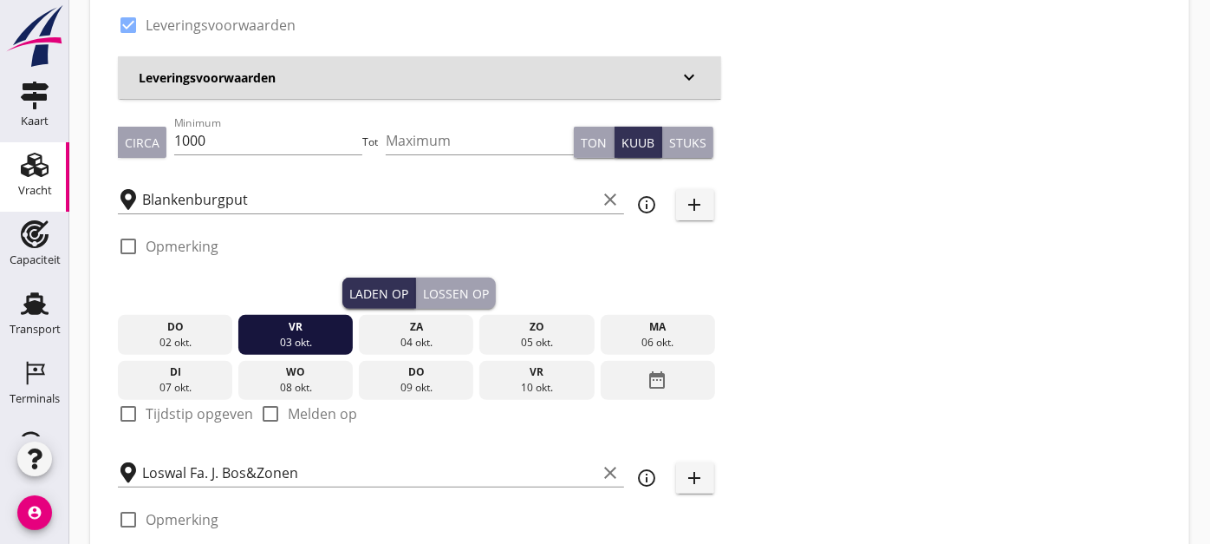
click at [181, 417] on label "Tijdstip opgeven" at bounding box center [200, 413] width 108 height 17
checkbox input "true"
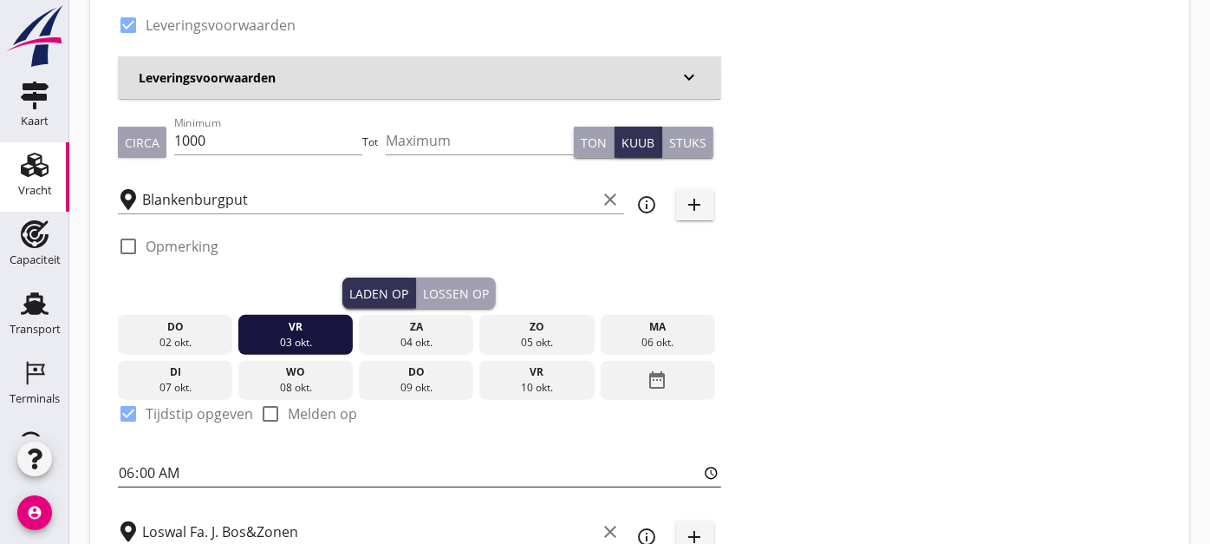
click at [127, 468] on input "06:00" at bounding box center [419, 473] width 603 height 28
type input "12:00"
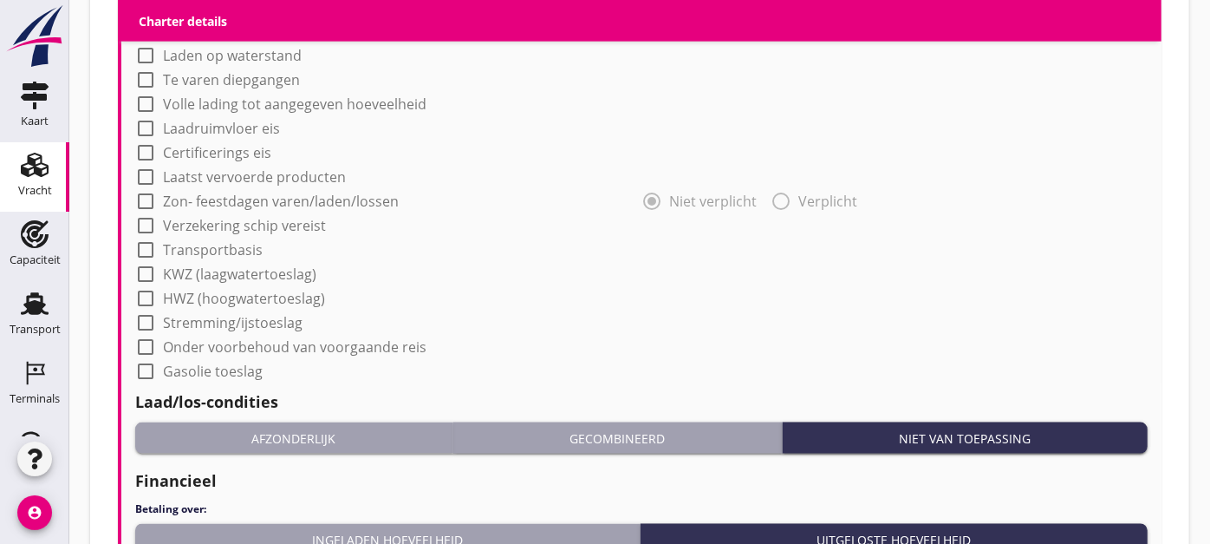
scroll to position [1811, 0]
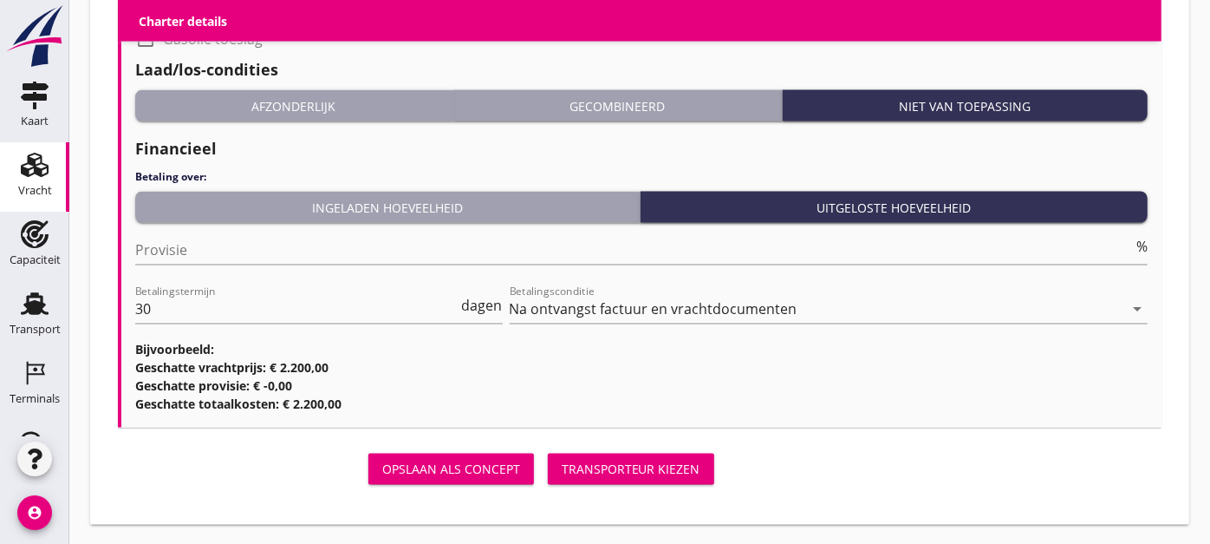
click at [599, 466] on div "Transporteur kiezen" at bounding box center [631, 469] width 139 height 18
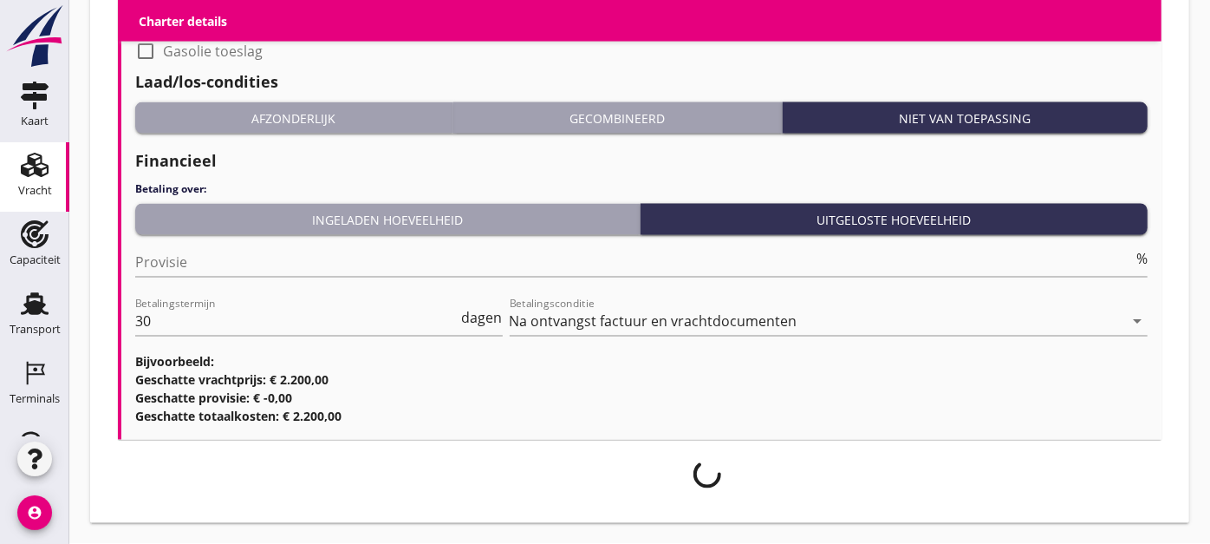
scroll to position [1798, 0]
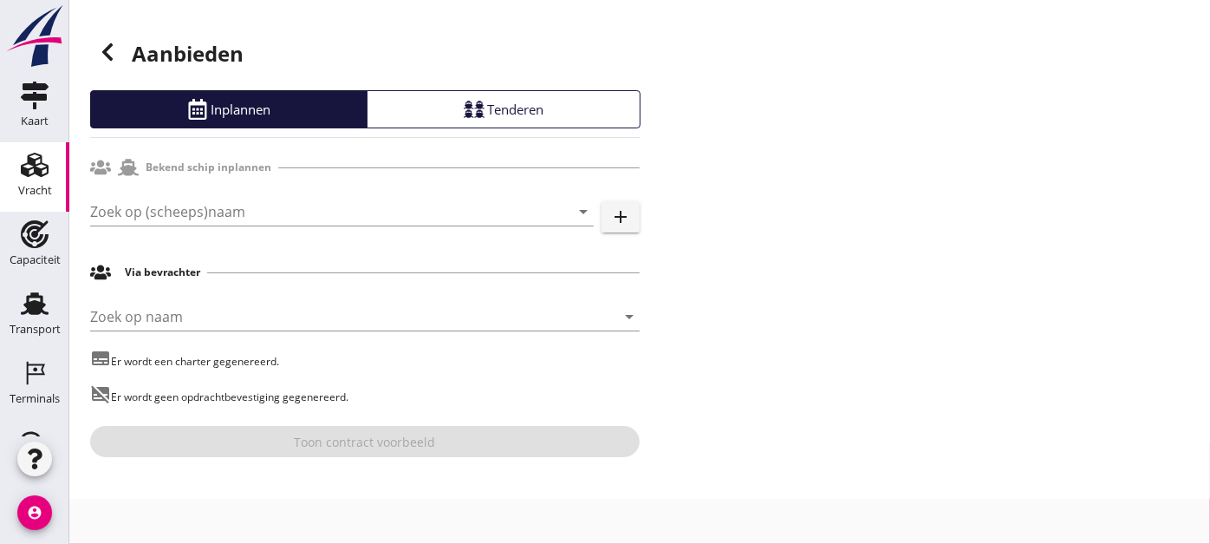
click at [230, 192] on div "Zoek op (scheeps)naam arrow_drop_down add" at bounding box center [365, 214] width 550 height 55
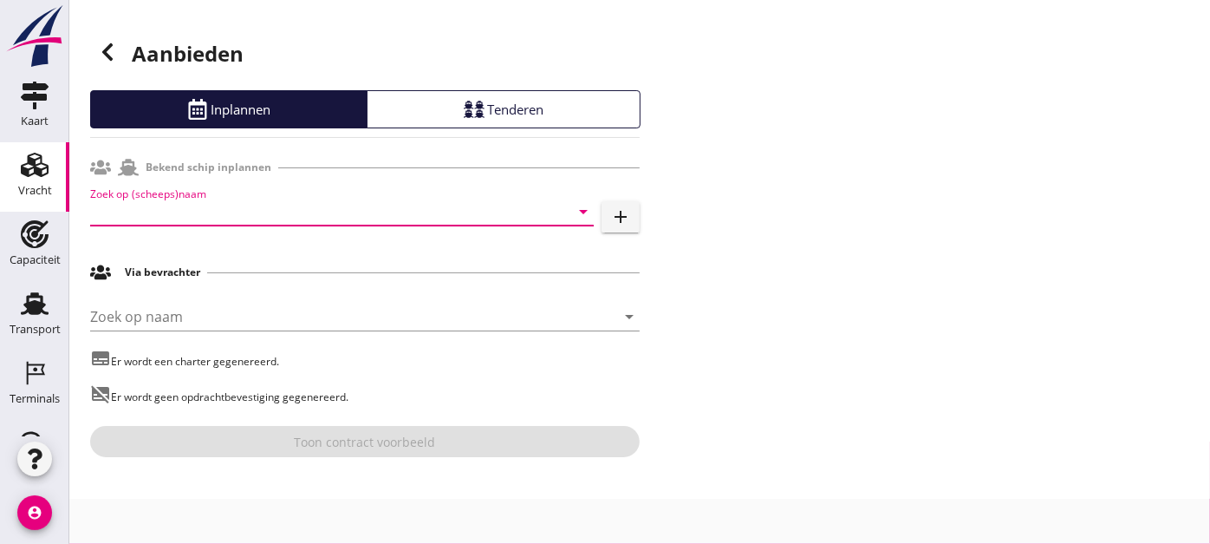
click at [236, 203] on input "Zoek op (scheeps)naam" at bounding box center [317, 212] width 455 height 28
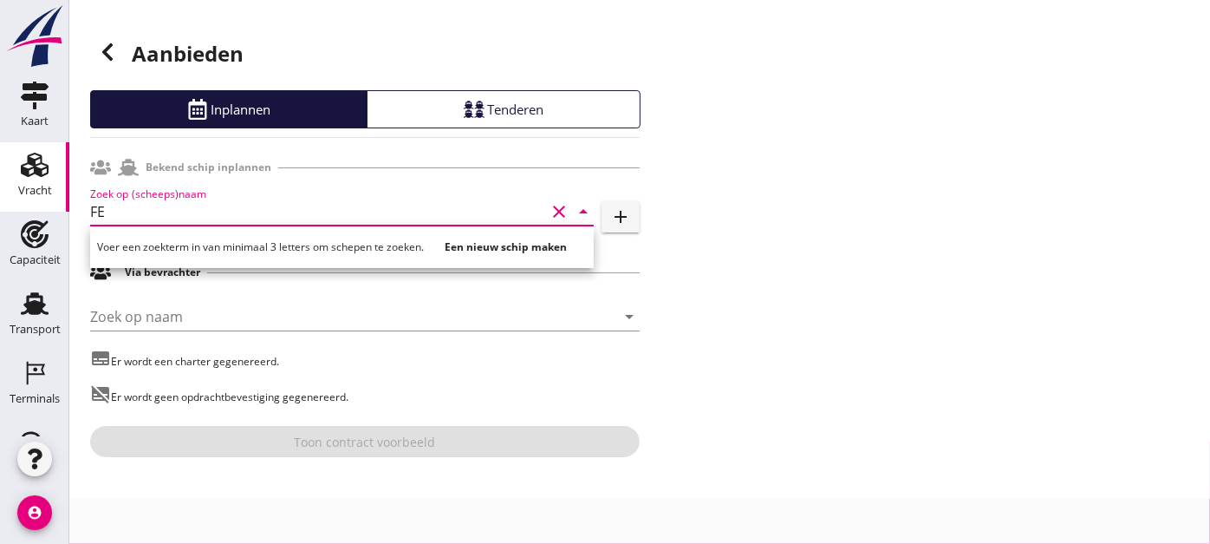
type input "F"
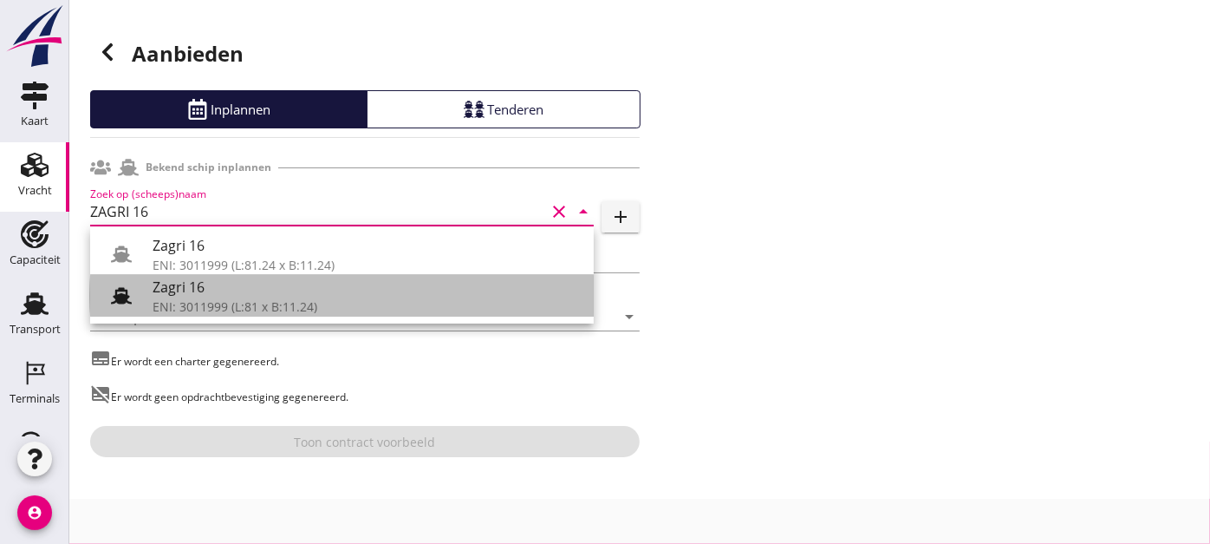
click at [231, 283] on div "Zagri 16" at bounding box center [366, 287] width 427 height 21
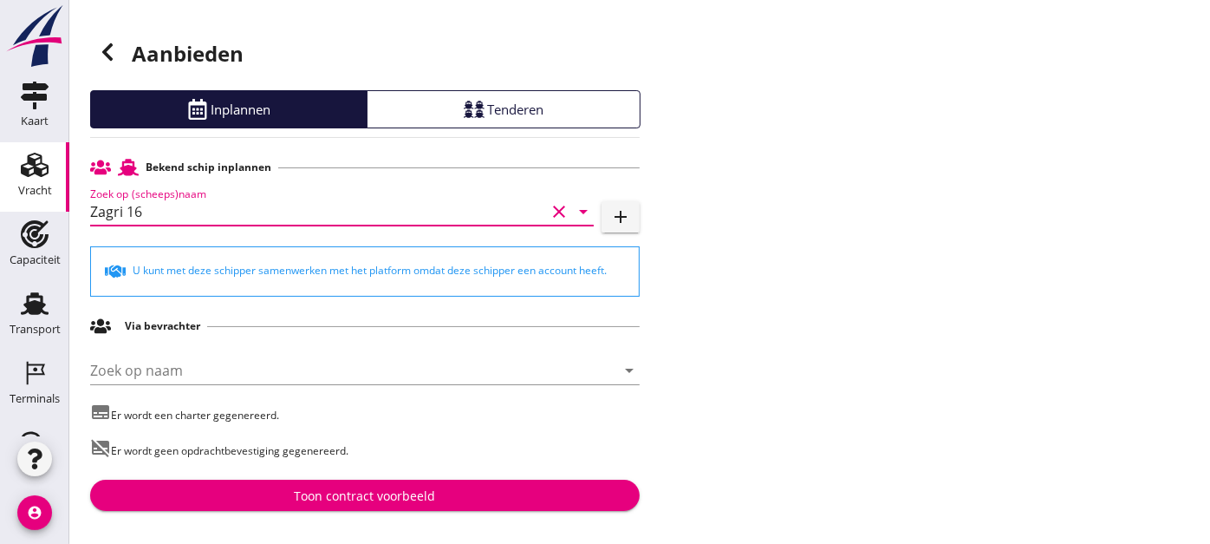
type input "Zagri 16"
click at [382, 500] on div "Toon contract voorbeeld" at bounding box center [365, 495] width 141 height 18
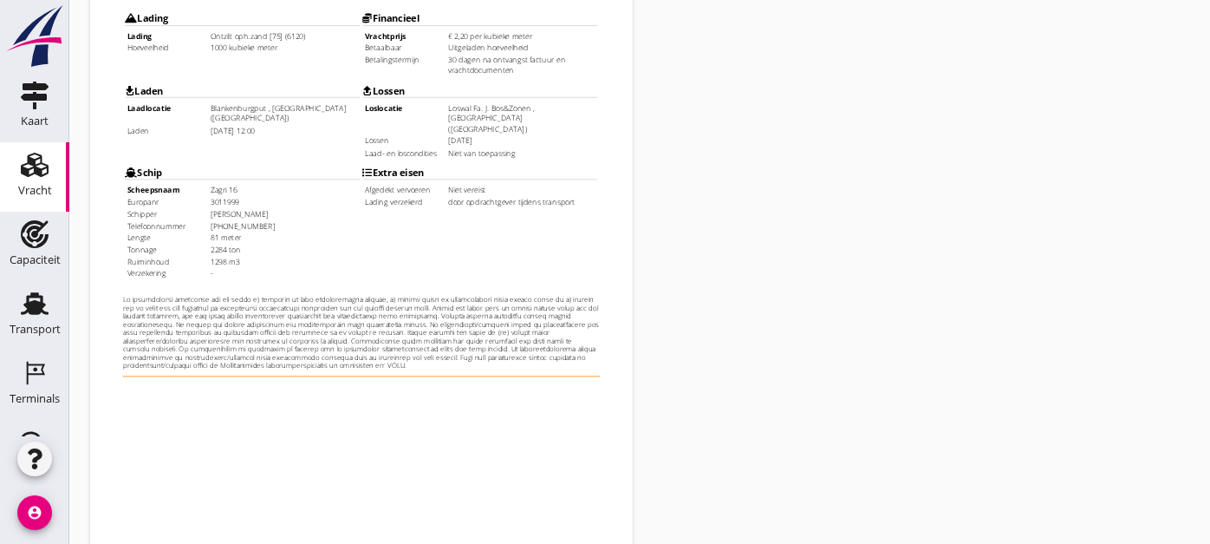
scroll to position [535, 0]
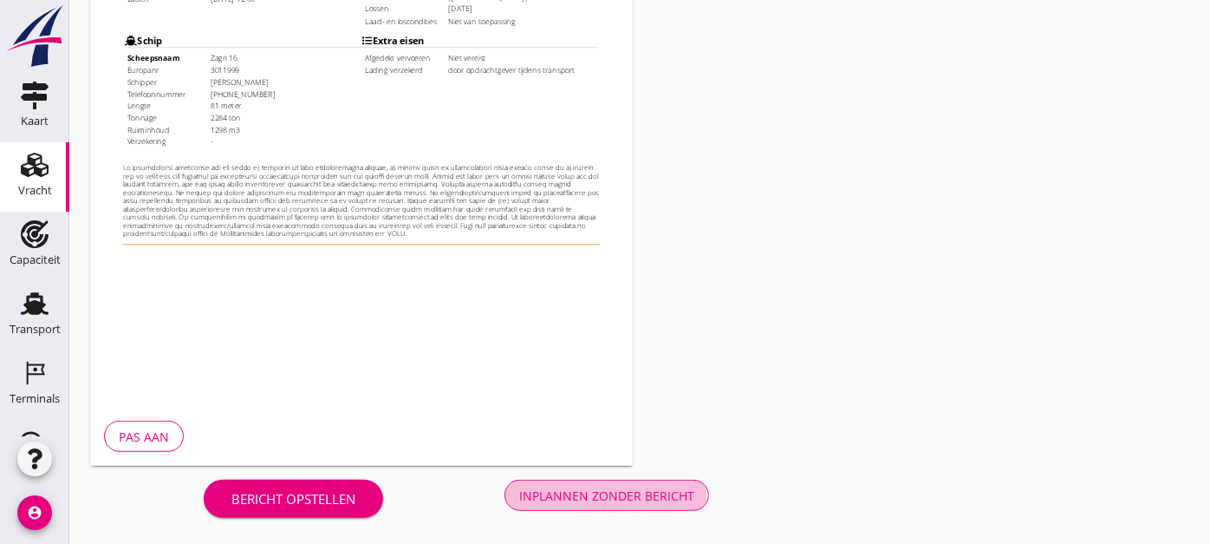
click at [579, 486] on div "Inplannen zonder bericht" at bounding box center [606, 495] width 175 height 18
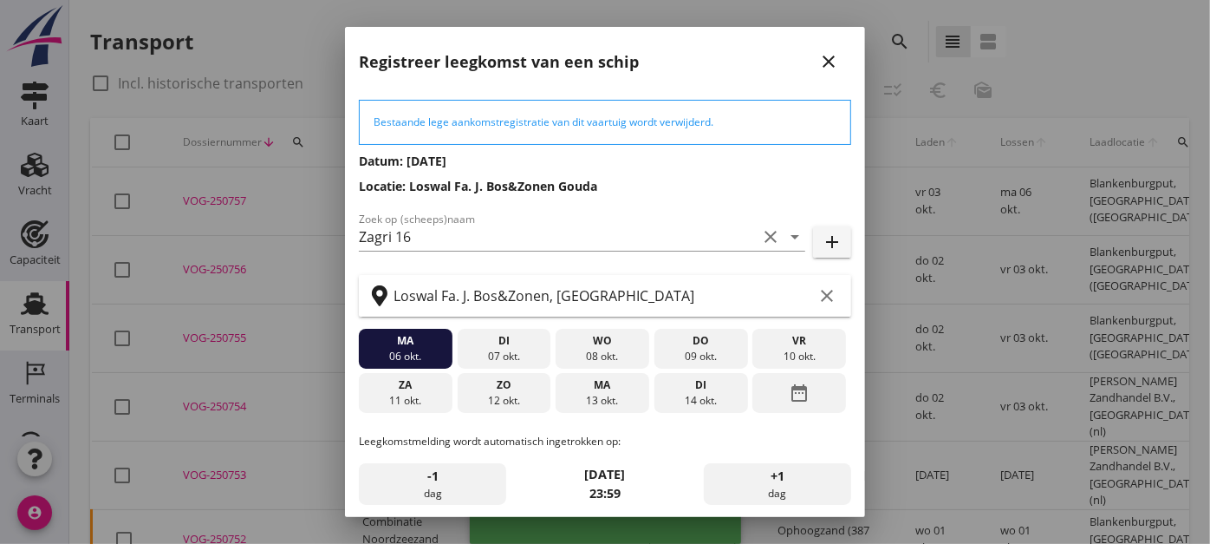
scroll to position [181, 0]
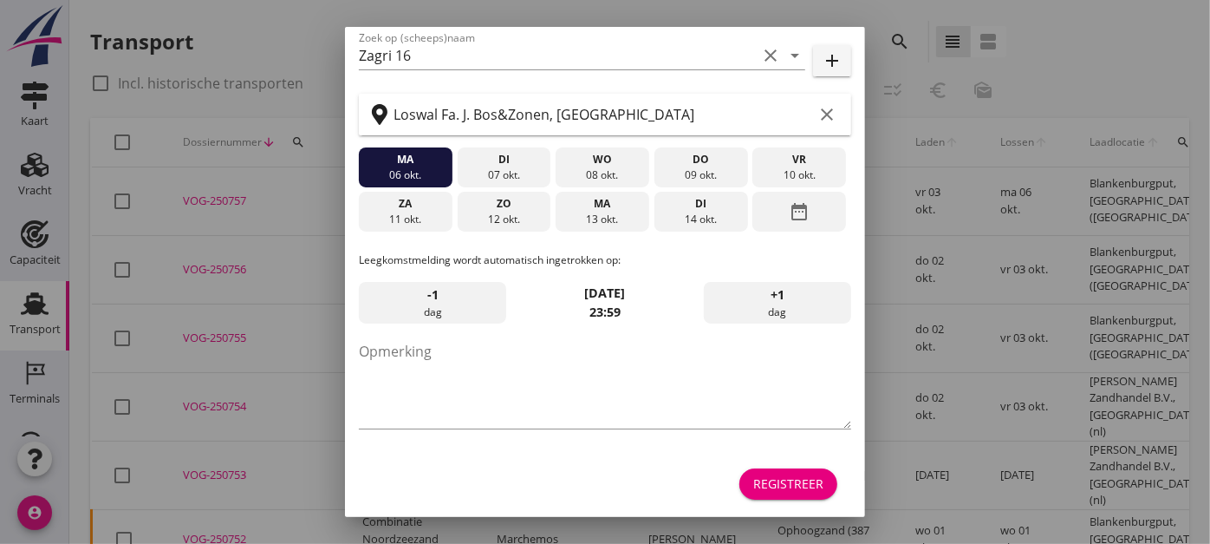
click at [758, 471] on button "Registreer" at bounding box center [789, 483] width 98 height 31
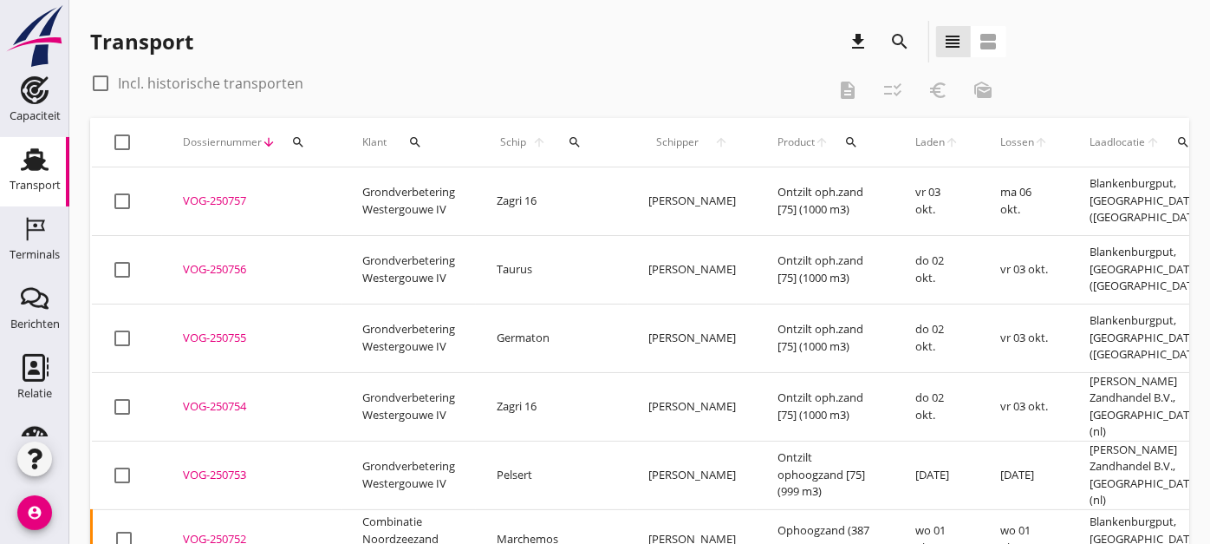
scroll to position [146, 0]
click at [38, 236] on icon "Terminals" at bounding box center [35, 227] width 28 height 28
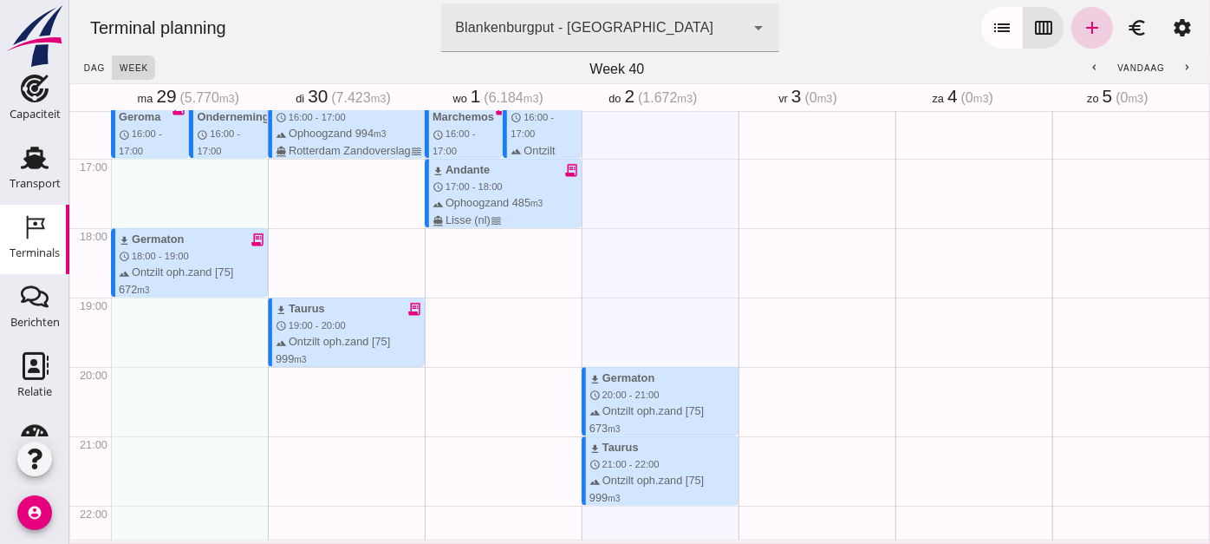
click at [1081, 28] on icon "add" at bounding box center [1091, 27] width 21 height 21
type input "Combinatie Noordzeezand V.O.F."
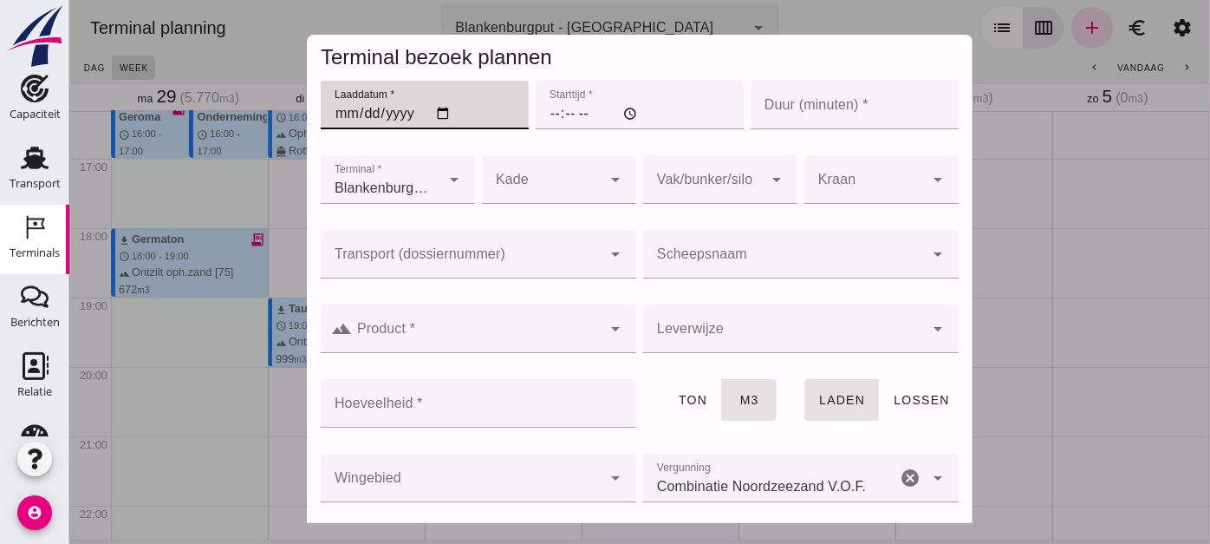
click at [434, 114] on input "Laaddatum *" at bounding box center [424, 105] width 208 height 49
type input "[DATE]"
click at [539, 116] on input "Starttijd *" at bounding box center [639, 105] width 208 height 49
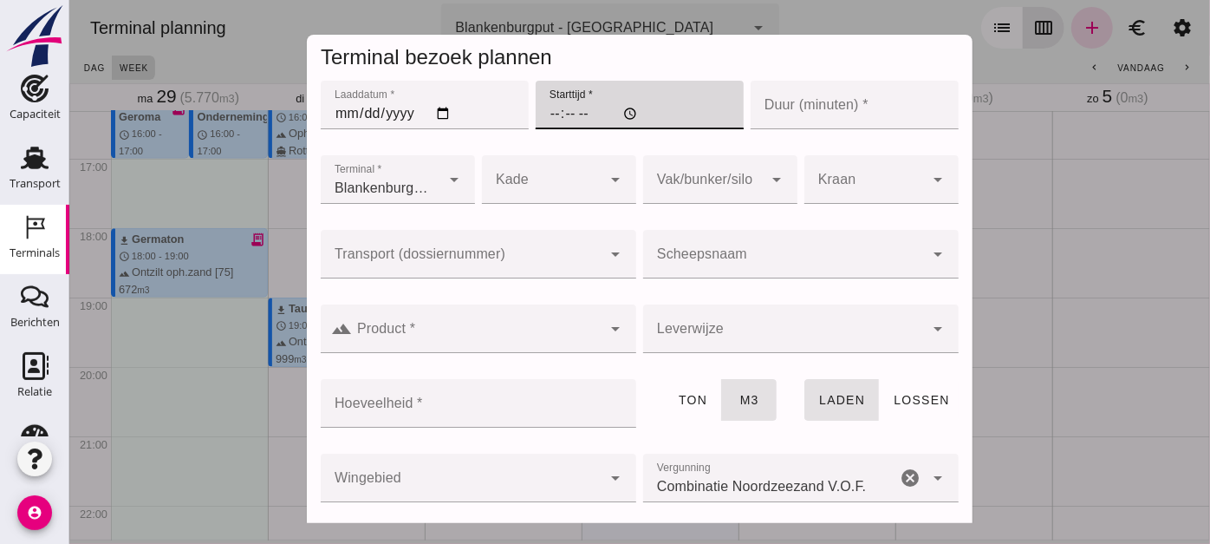
type input "12:00"
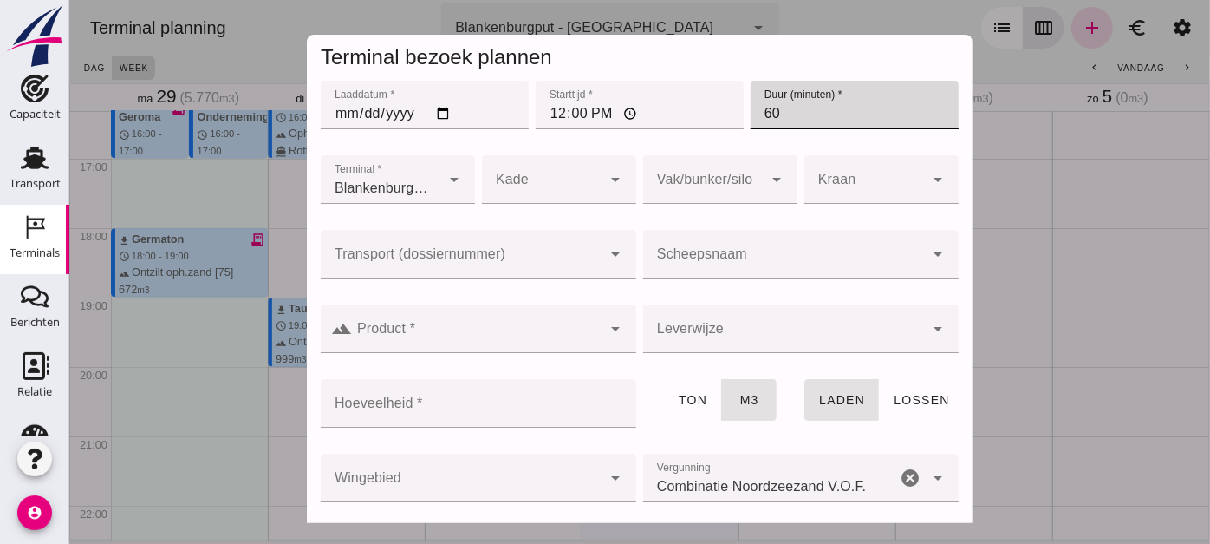
type input "60"
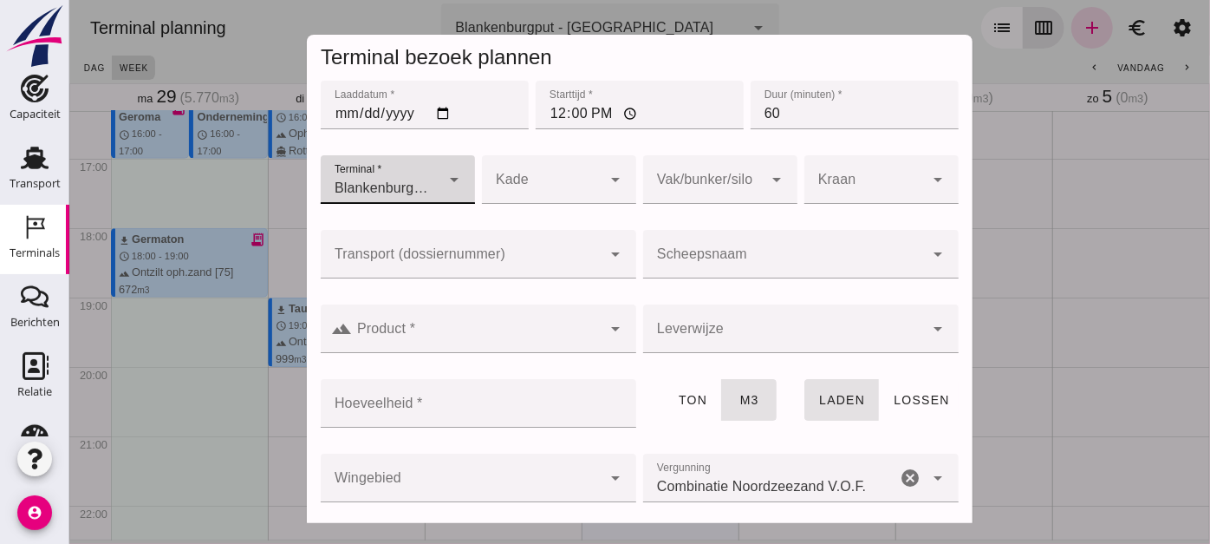
click at [507, 258] on input "Transport (dossiernummer)" at bounding box center [460, 262] width 281 height 21
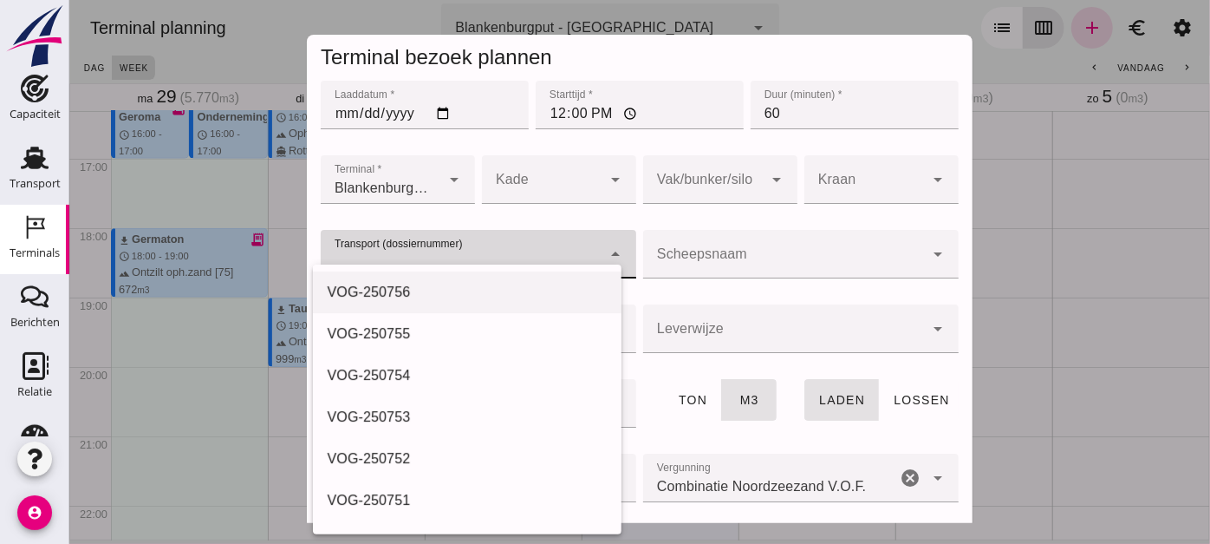
click at [506, 275] on div "VOG-250756" at bounding box center [466, 292] width 308 height 42
type input "VOG-250756"
type input "franco_on_shore"
type input "999"
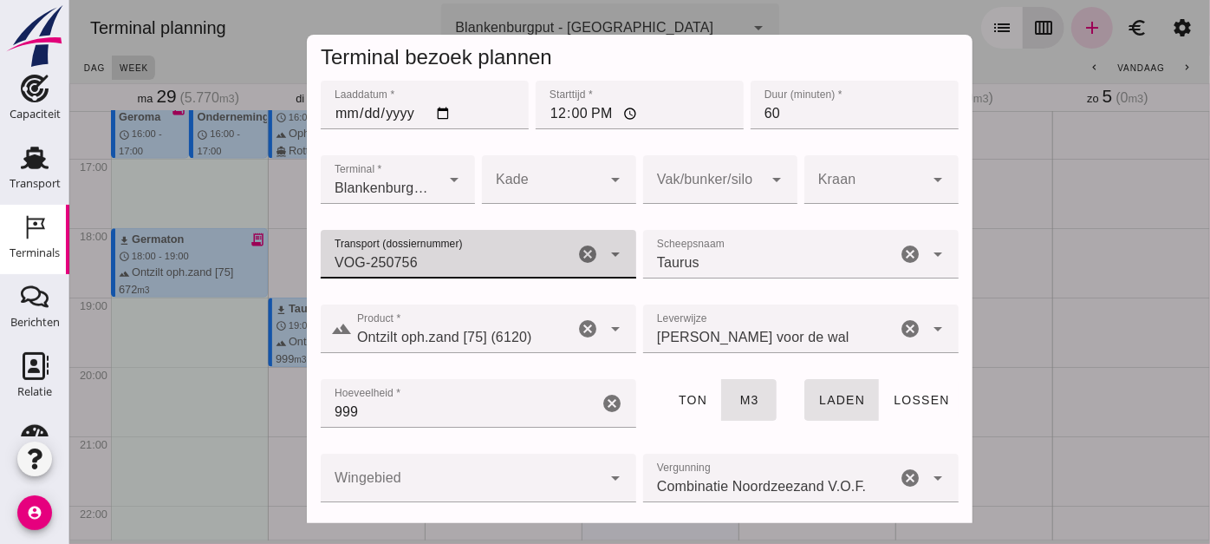
click at [687, 183] on div at bounding box center [702, 179] width 120 height 49
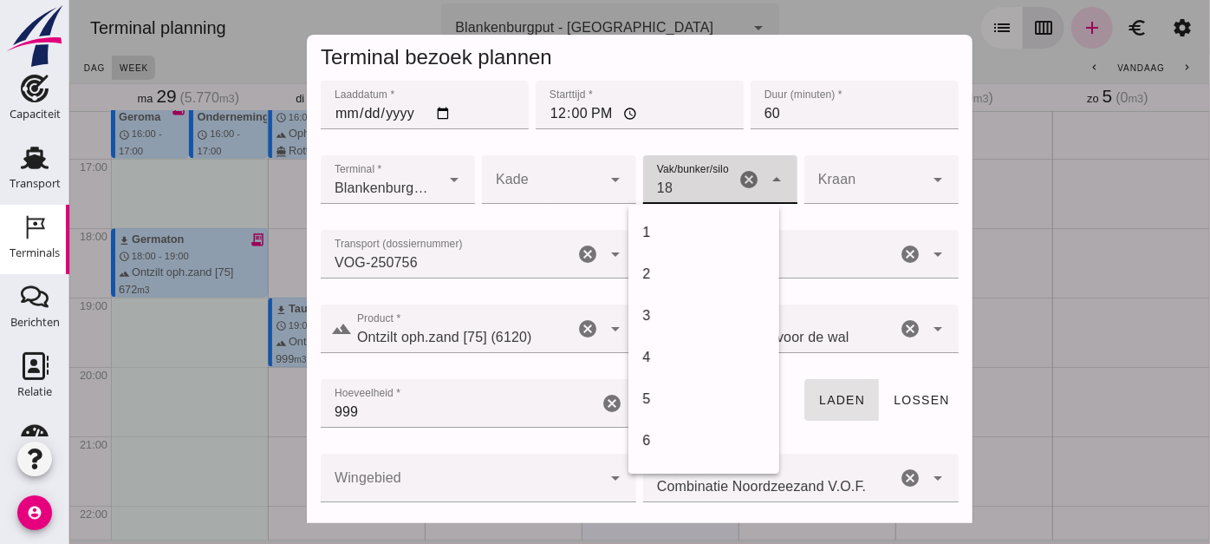
scroll to position [707, 0]
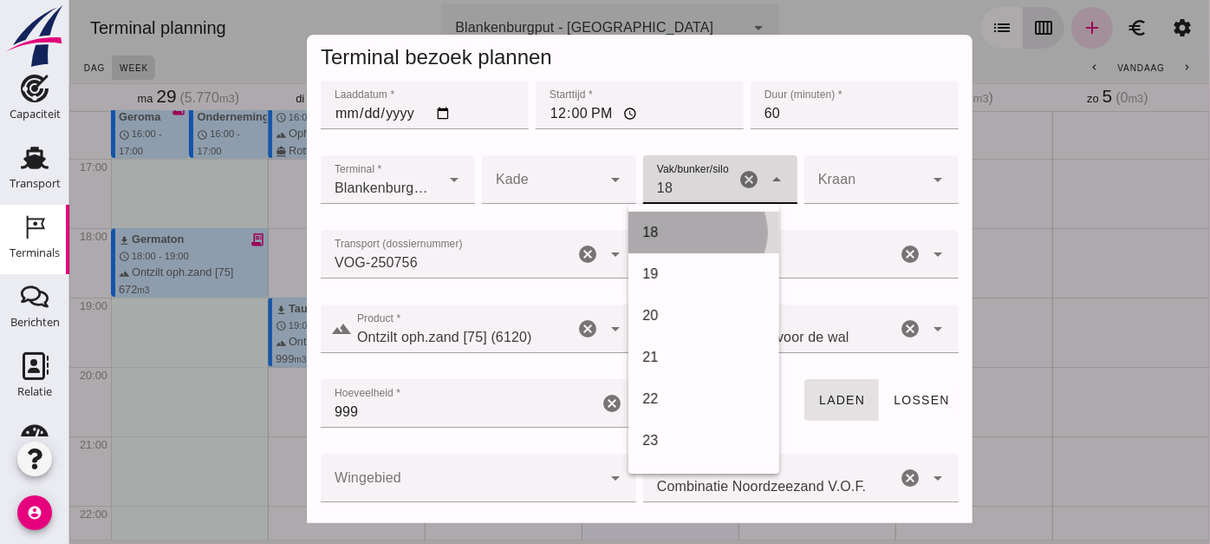
click at [692, 218] on div "18" at bounding box center [703, 233] width 151 height 42
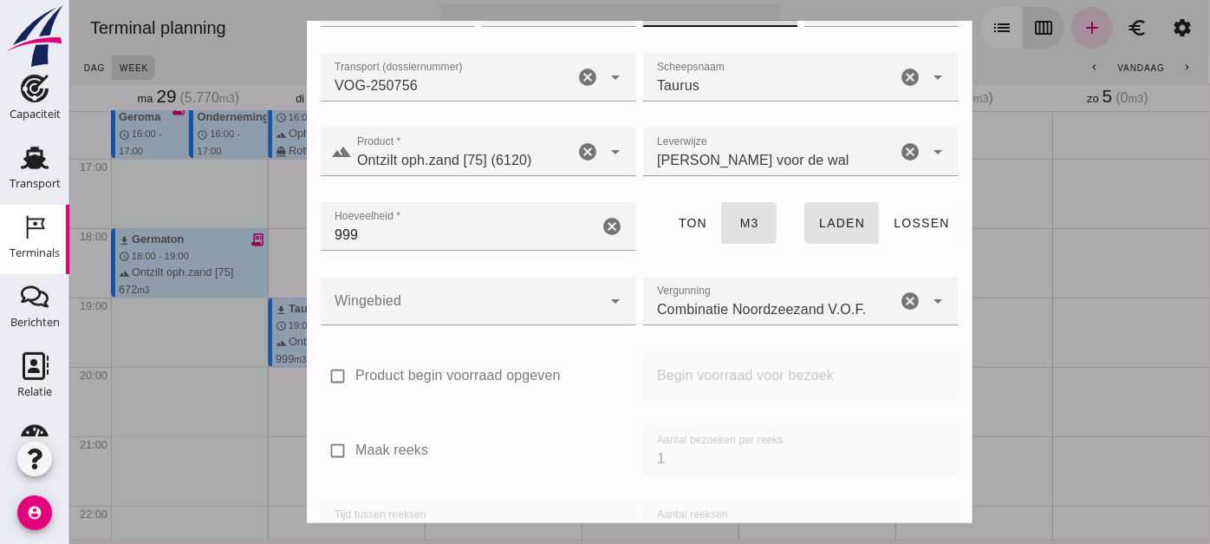
scroll to position [180, 0]
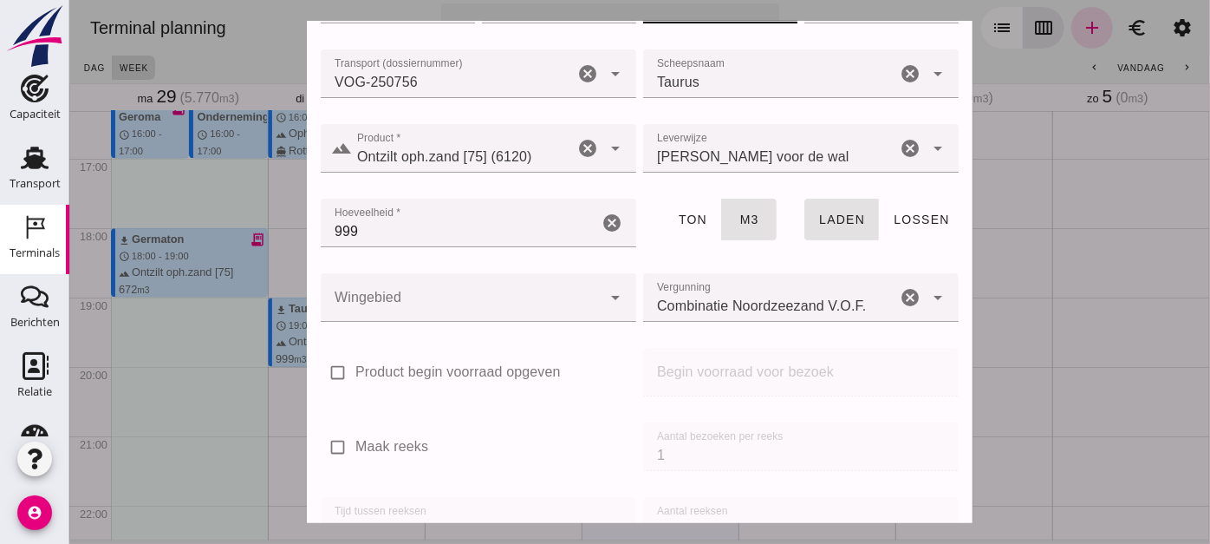
type input "366"
click at [584, 299] on div at bounding box center [460, 297] width 281 height 49
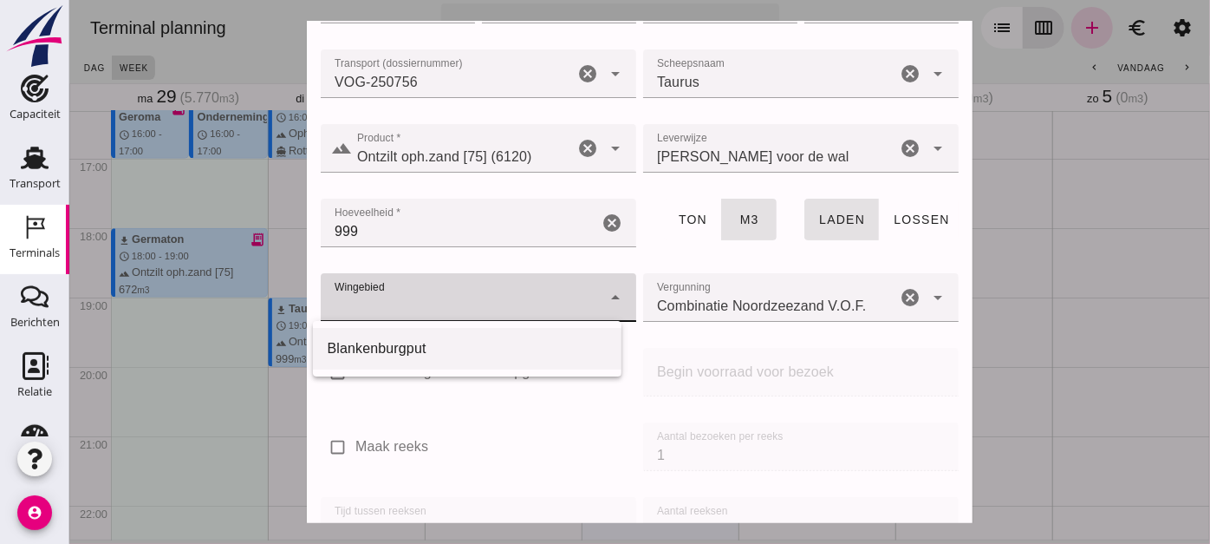
click at [494, 344] on div "Blankenburgput" at bounding box center [466, 348] width 280 height 21
type input "333"
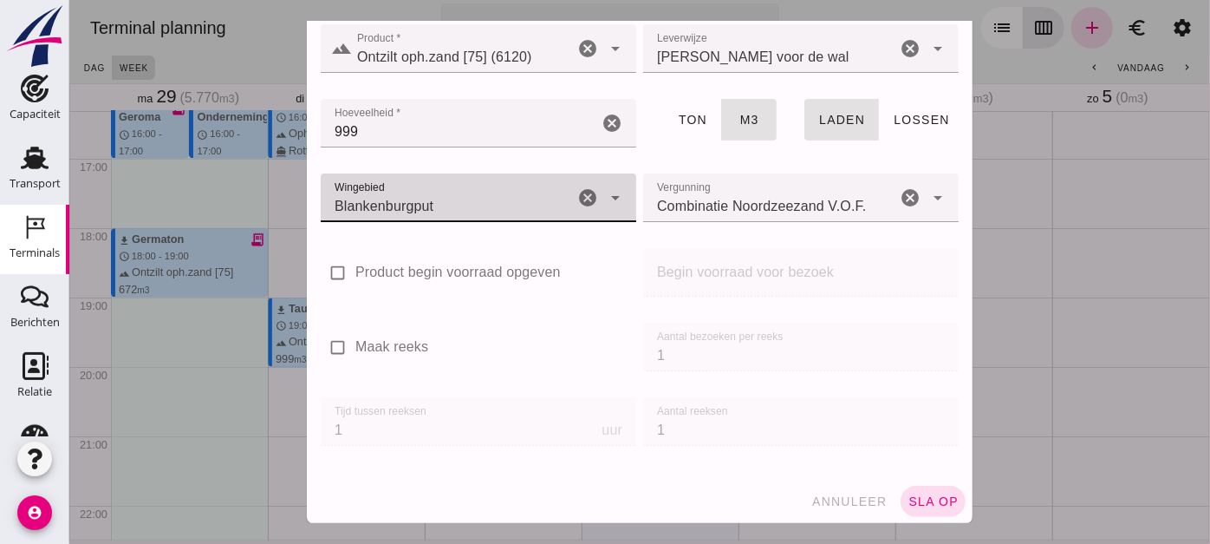
scroll to position [295, 0]
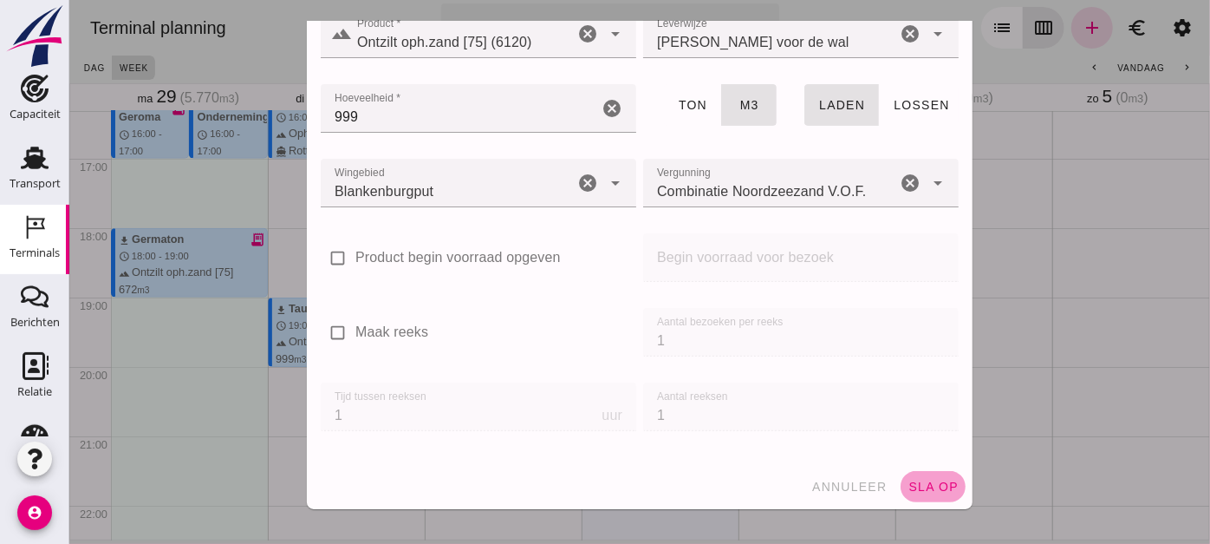
click at [925, 485] on span "sla op" at bounding box center [932, 486] width 51 height 14
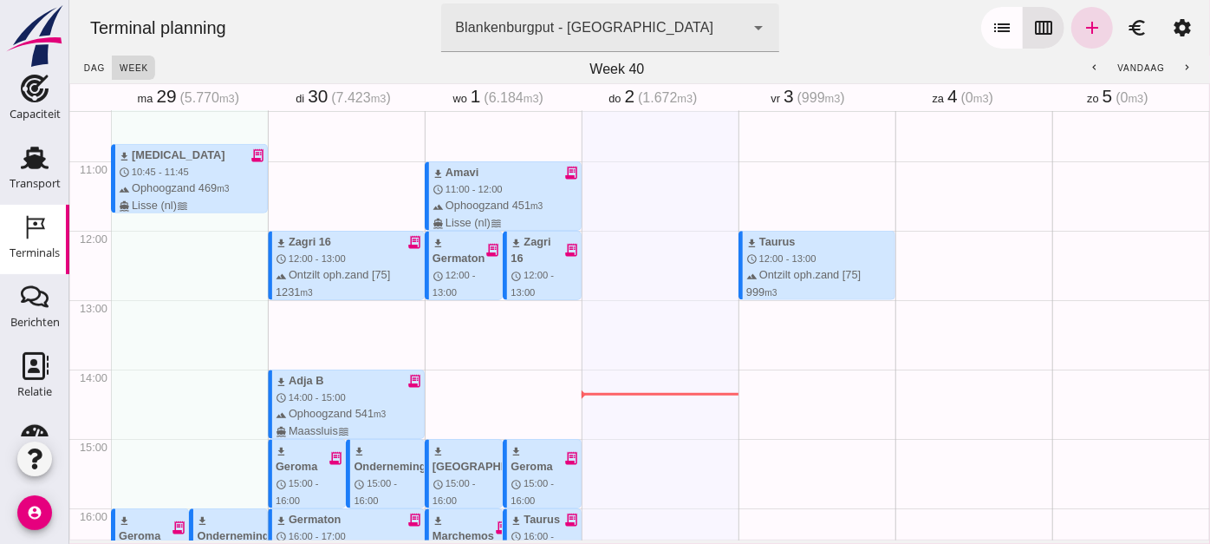
scroll to position [710, 0]
